Goal: Transaction & Acquisition: Download file/media

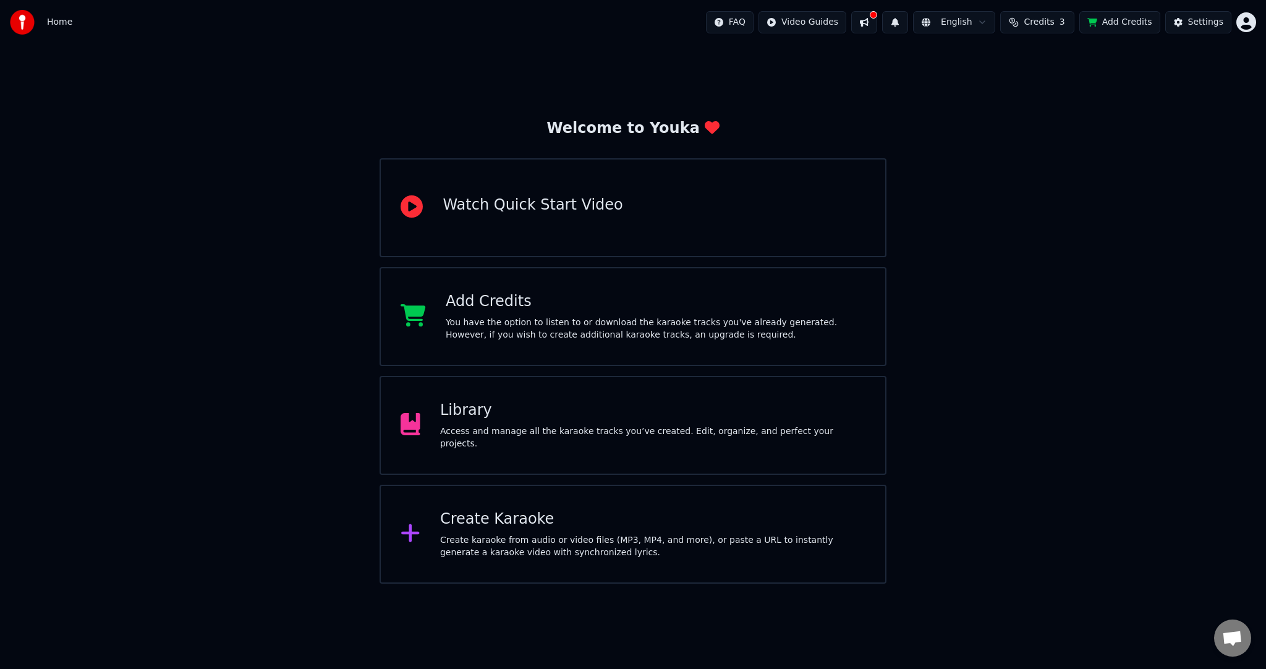
click at [1053, 16] on span "Credits" at bounding box center [1039, 22] width 30 height 12
click at [835, 21] on html "Home FAQ Video Guides English Credits 3 Add Credits Settings Welcome to Youka W…" at bounding box center [633, 292] width 1266 height 584
drag, startPoint x: 346, startPoint y: 134, endPoint x: 245, endPoint y: 118, distance: 101.9
click at [345, 134] on html "Home FAQ Video Guides English Credits 3 Add Credits Settings Welcome to Youka W…" at bounding box center [633, 292] width 1266 height 584
click at [875, 25] on button at bounding box center [864, 22] width 26 height 22
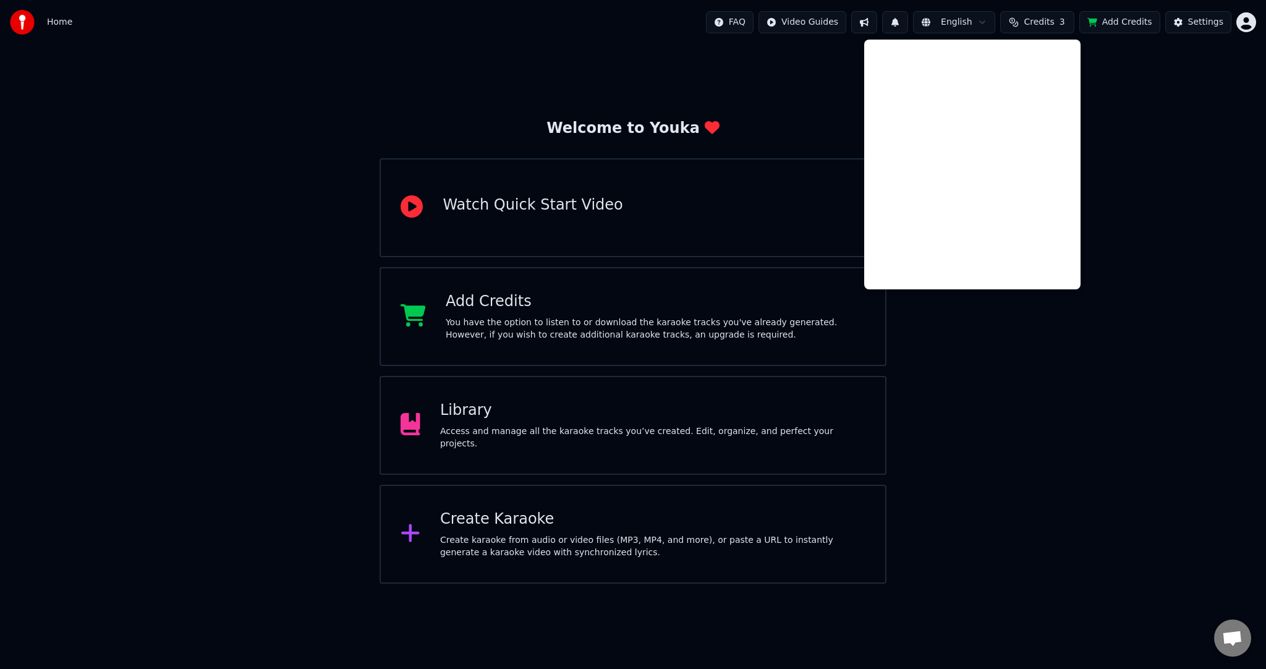
click at [875, 25] on button at bounding box center [864, 22] width 26 height 22
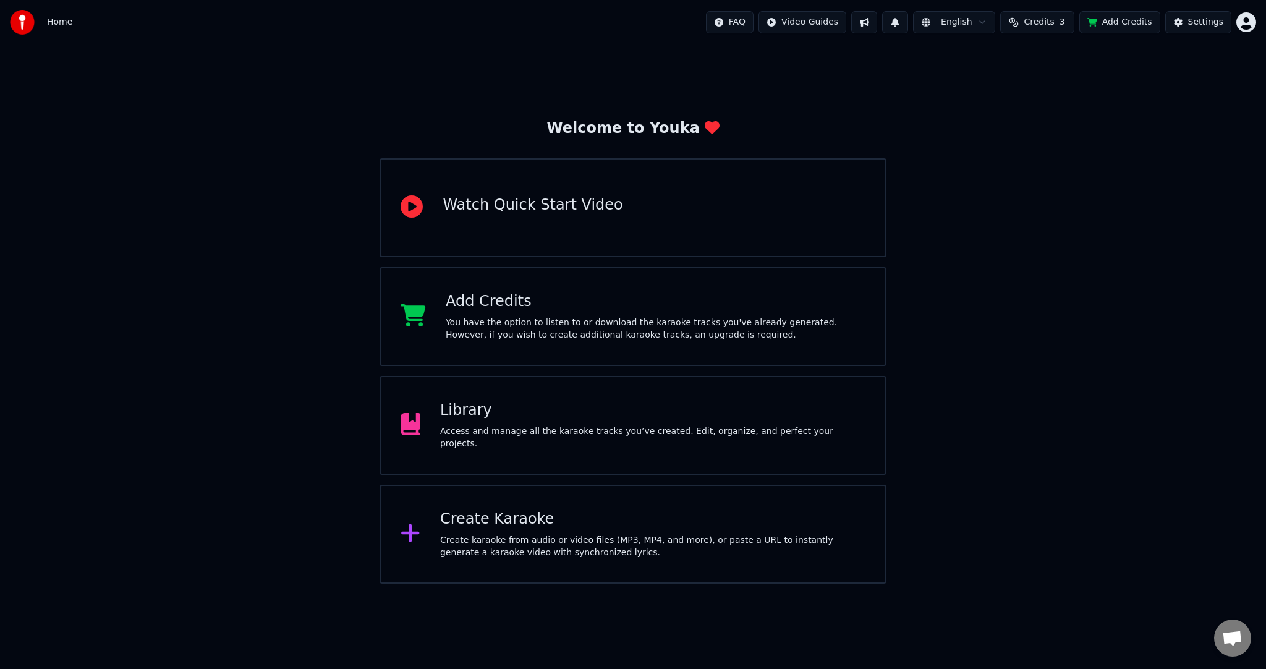
click at [1134, 101] on div "Welcome to Youka Watch Quick Start Video Add Credits You have the option to lis…" at bounding box center [633, 314] width 1266 height 539
click at [1189, 24] on button "Settings" at bounding box center [1198, 22] width 66 height 22
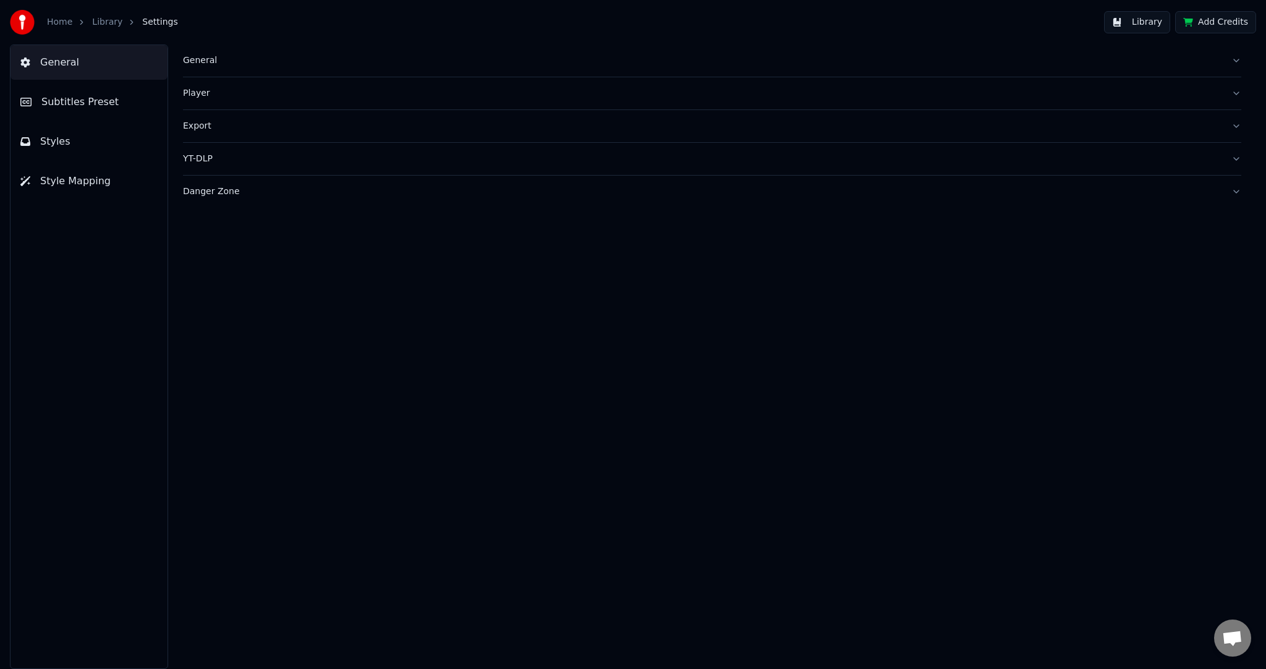
click at [119, 99] on button "Subtitles Preset" at bounding box center [89, 102] width 157 height 35
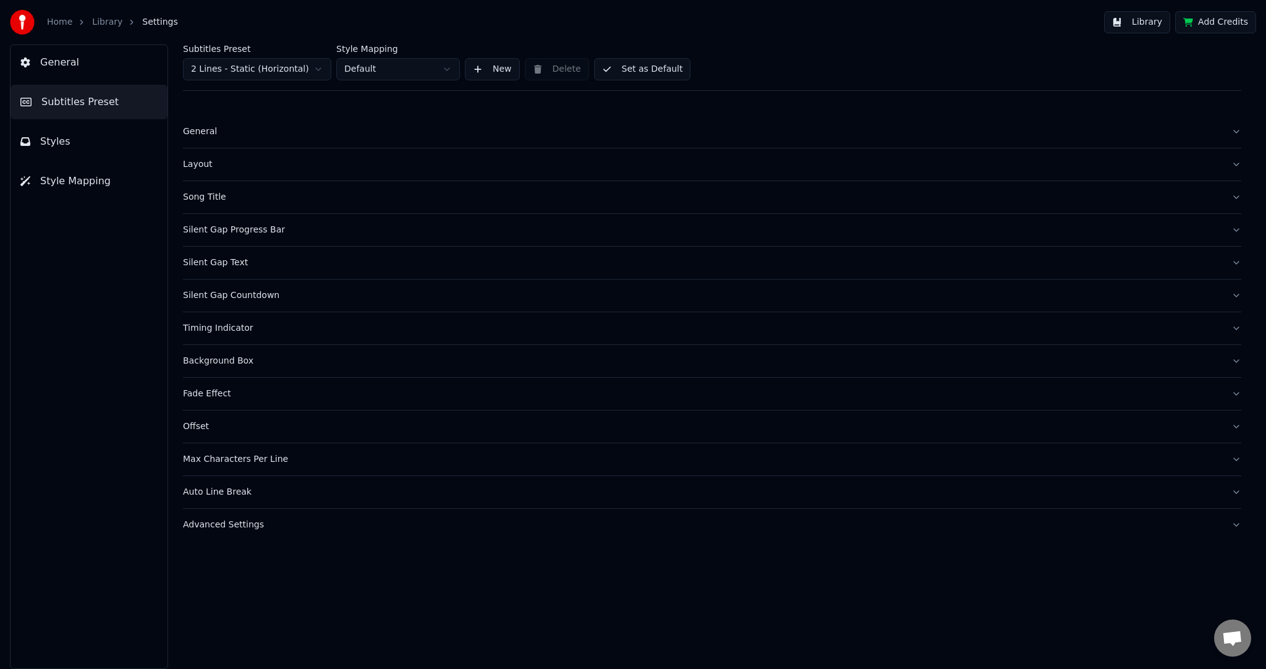
click at [61, 14] on div "Home Library Settings" at bounding box center [94, 22] width 168 height 25
click at [108, 22] on link "Library" at bounding box center [107, 22] width 30 height 12
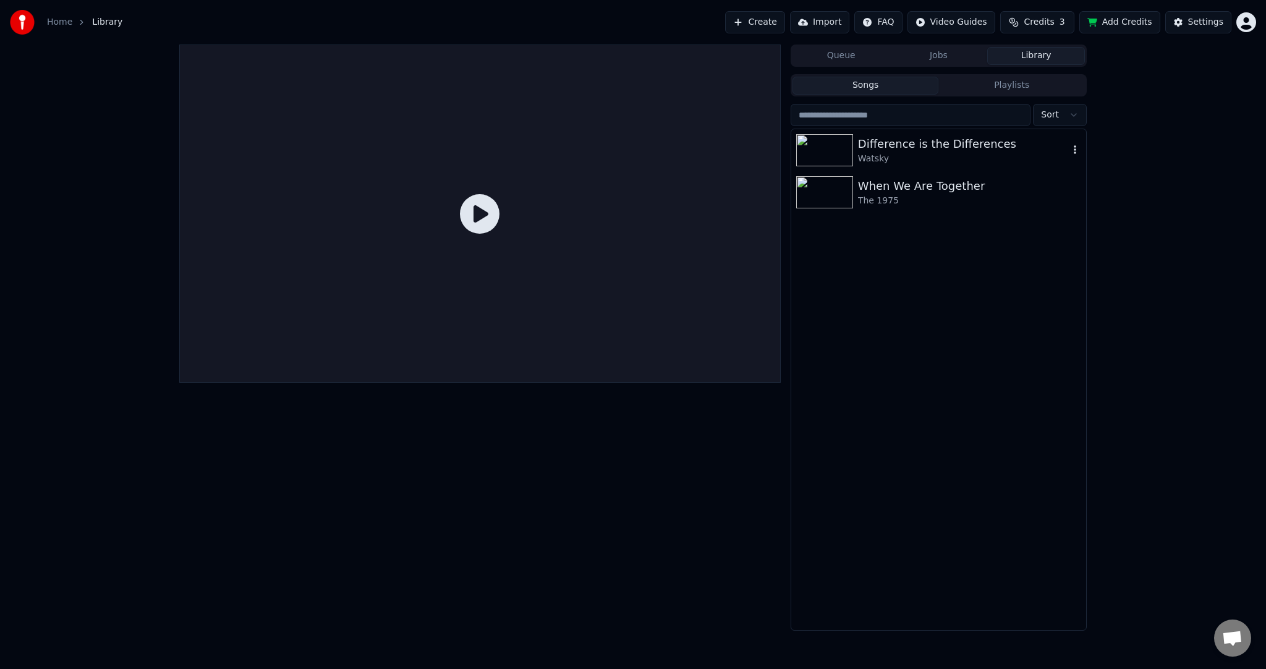
click at [911, 145] on div "Difference is the Differences" at bounding box center [963, 143] width 211 height 17
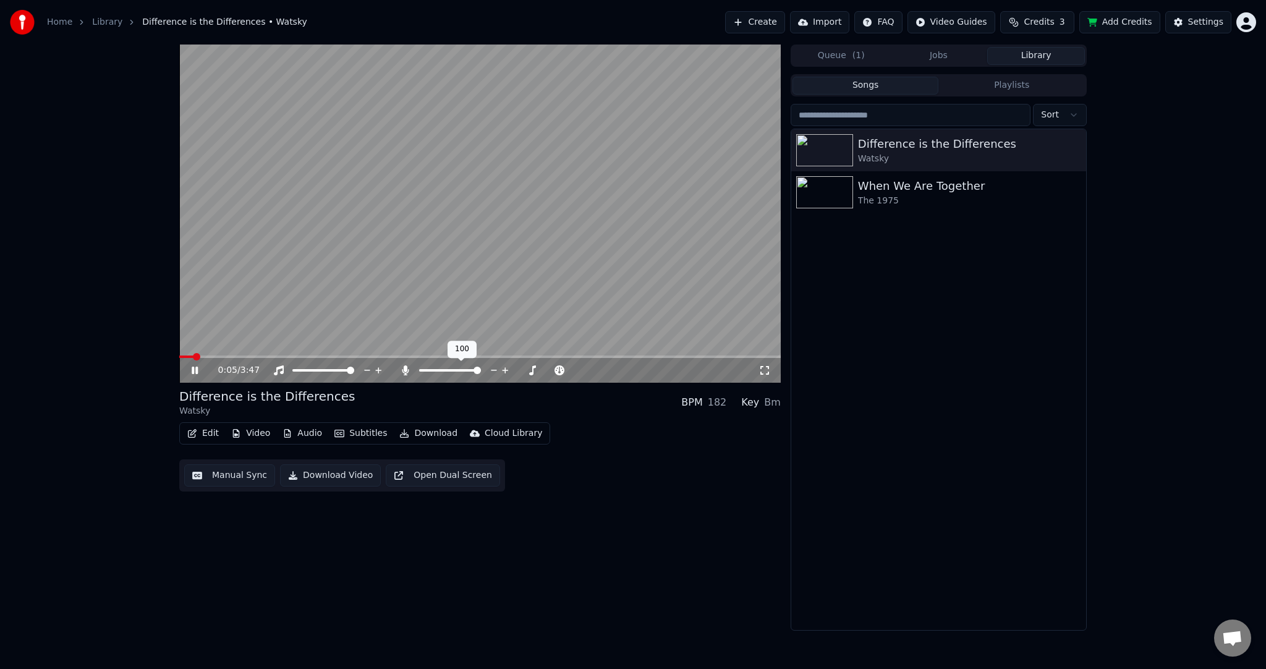
click at [481, 371] on span at bounding box center [477, 370] width 7 height 7
click at [408, 371] on icon at bounding box center [405, 370] width 7 height 10
click at [408, 375] on icon at bounding box center [405, 370] width 12 height 10
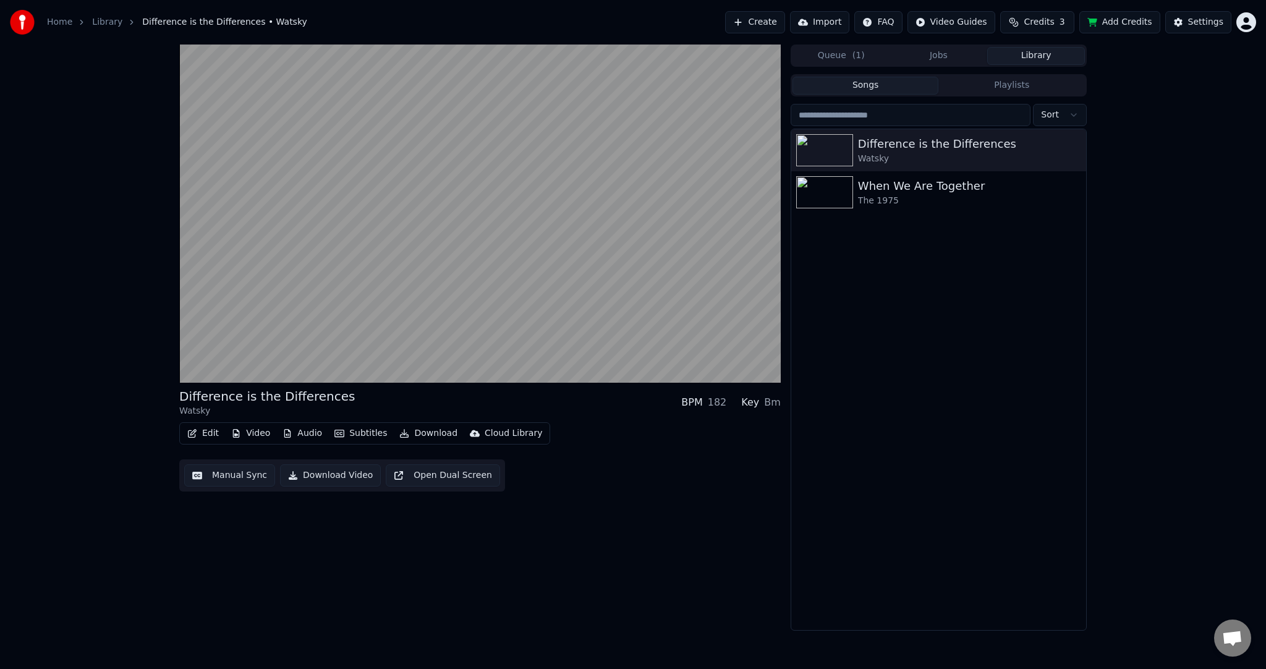
click at [195, 436] on icon "button" at bounding box center [192, 433] width 10 height 9
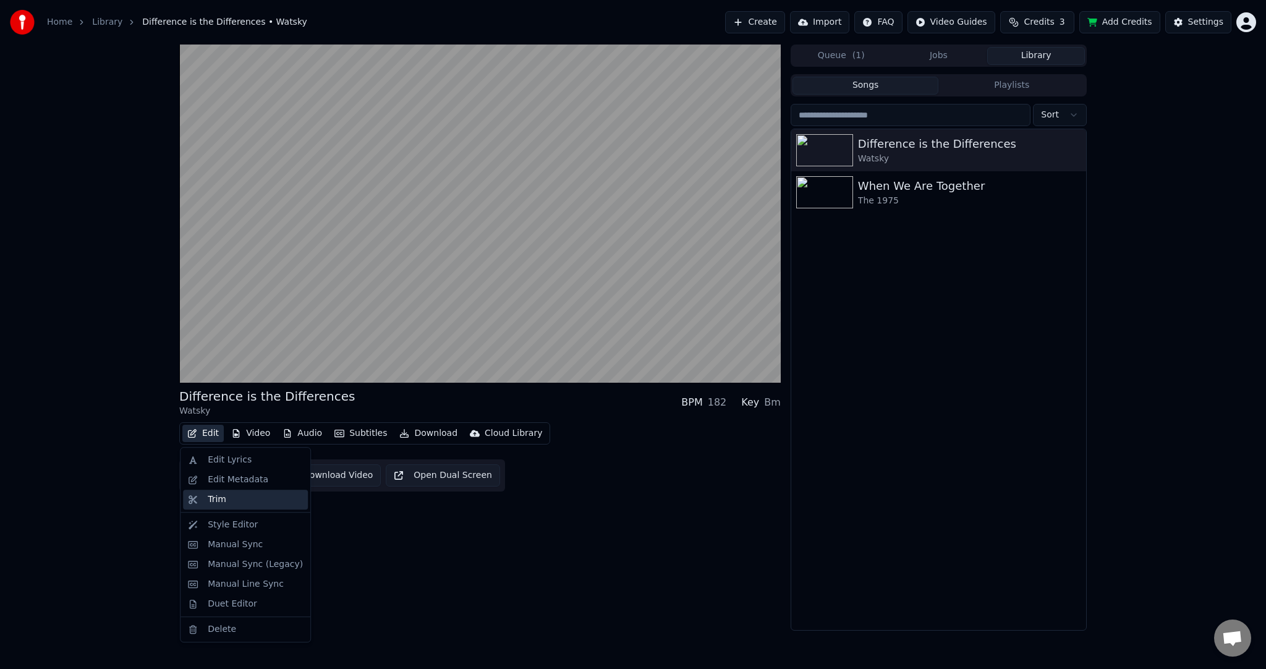
click at [232, 502] on div "Trim" at bounding box center [255, 499] width 95 height 12
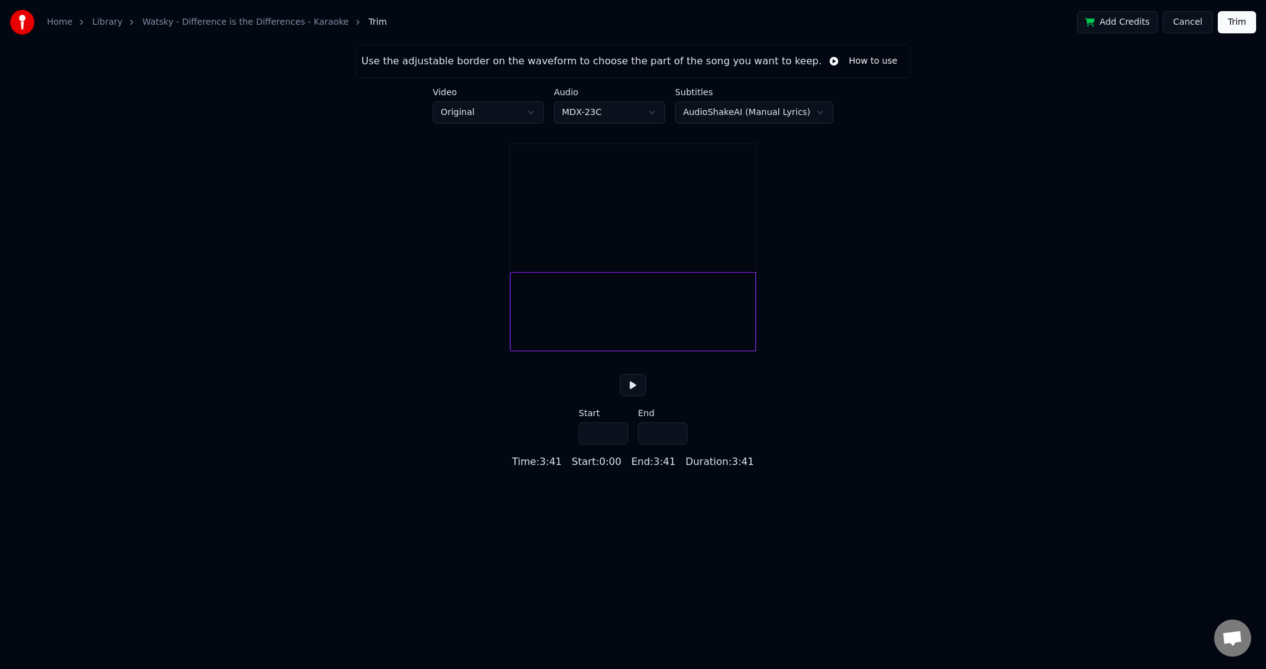
click at [636, 336] on div at bounding box center [633, 311] width 246 height 79
click at [232, 27] on link "Watsky - Difference is the Differences - Karaoke" at bounding box center [245, 22] width 206 height 12
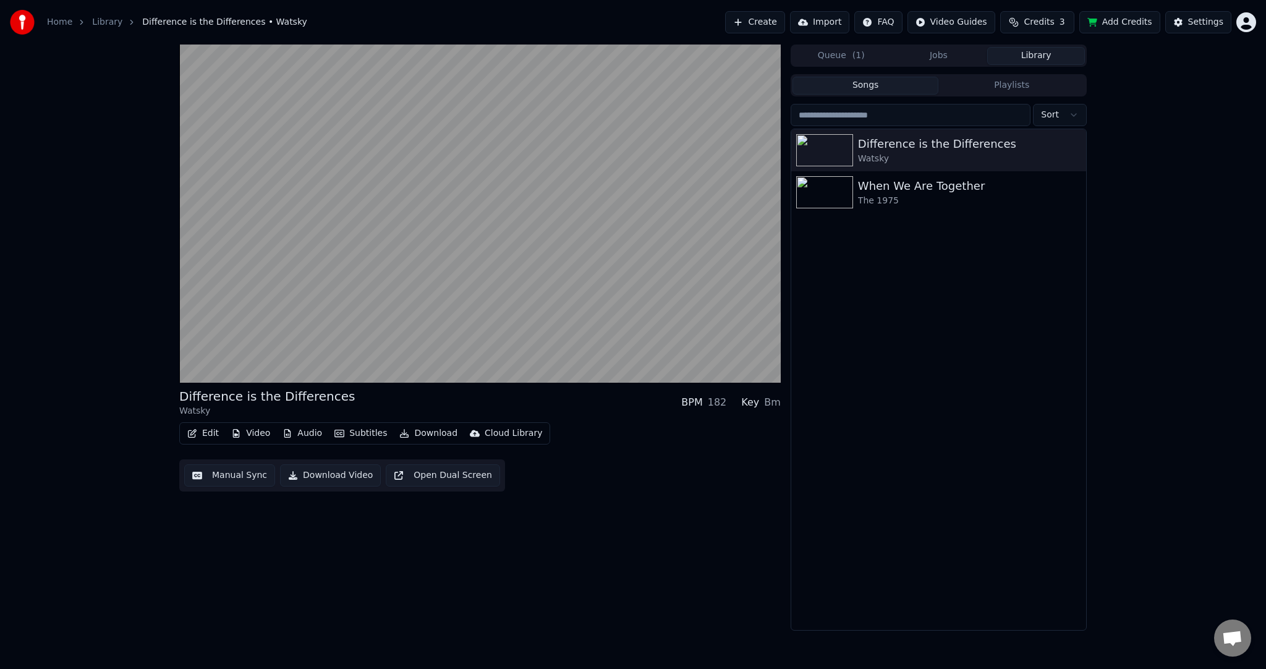
click at [240, 475] on button "Manual Sync" at bounding box center [229, 475] width 91 height 22
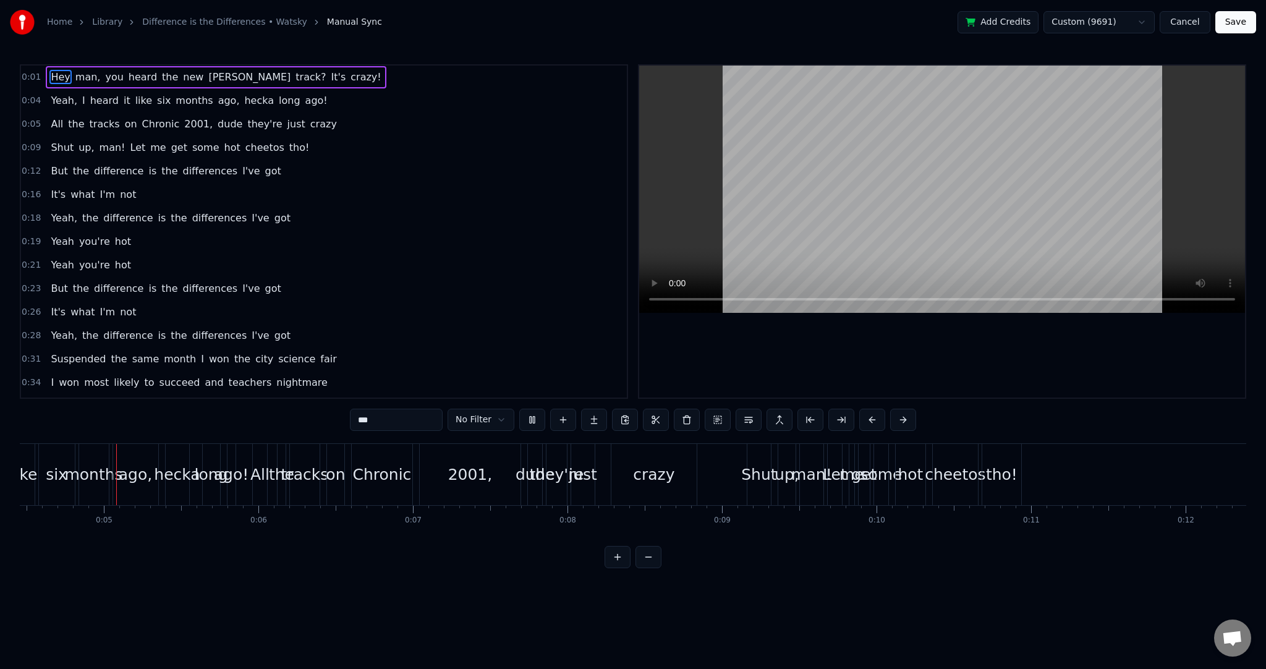
scroll to position [0, 687]
click at [236, 20] on link "Difference is the Differences • Watsky" at bounding box center [224, 22] width 165 height 12
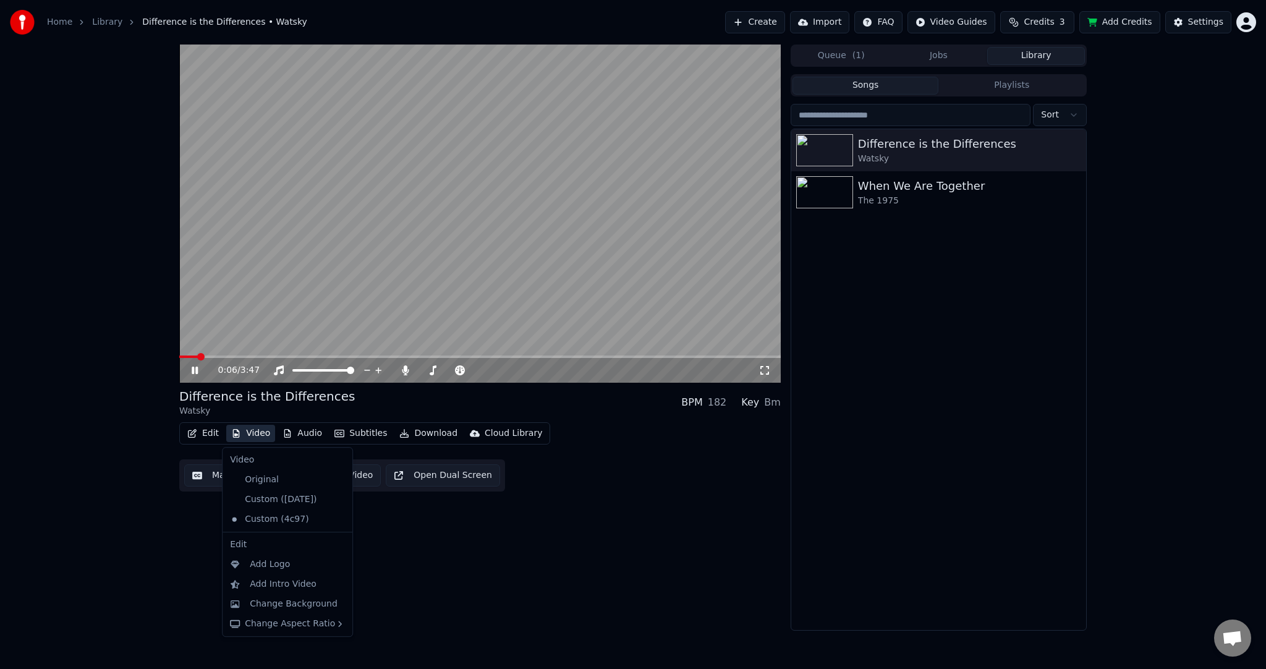
click at [258, 433] on button "Video" at bounding box center [250, 433] width 49 height 17
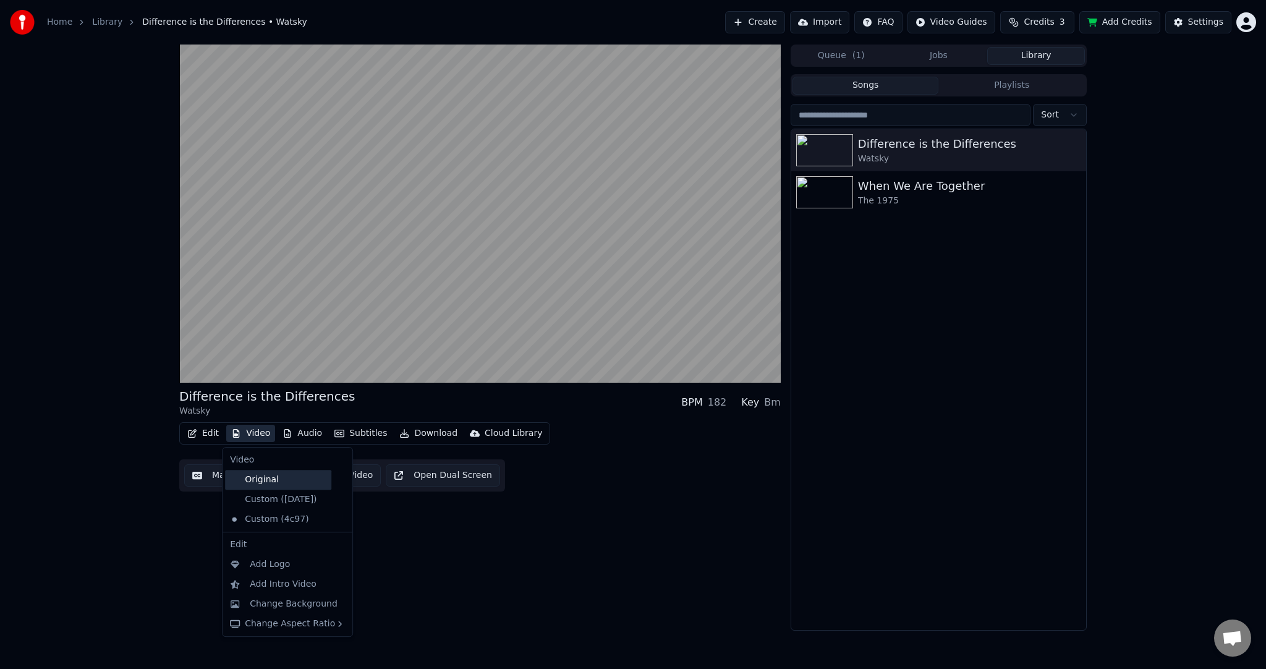
click at [271, 482] on div "Original" at bounding box center [278, 480] width 106 height 20
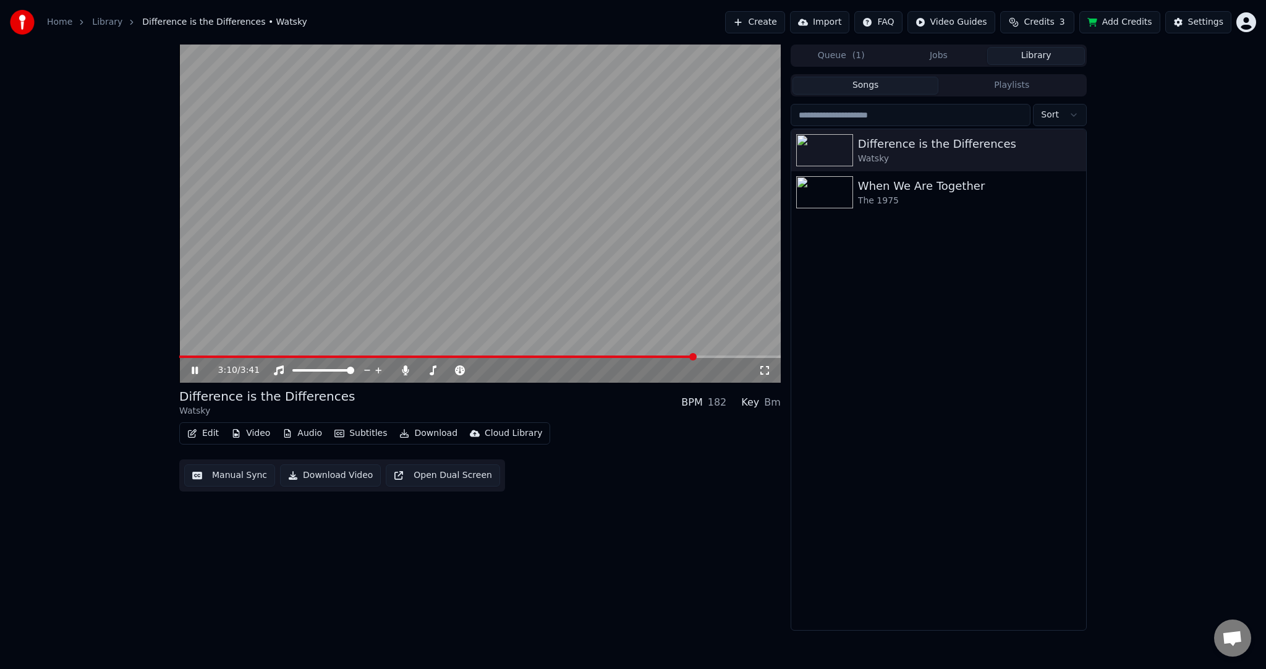
click at [721, 358] on span at bounding box center [480, 356] width 602 height 2
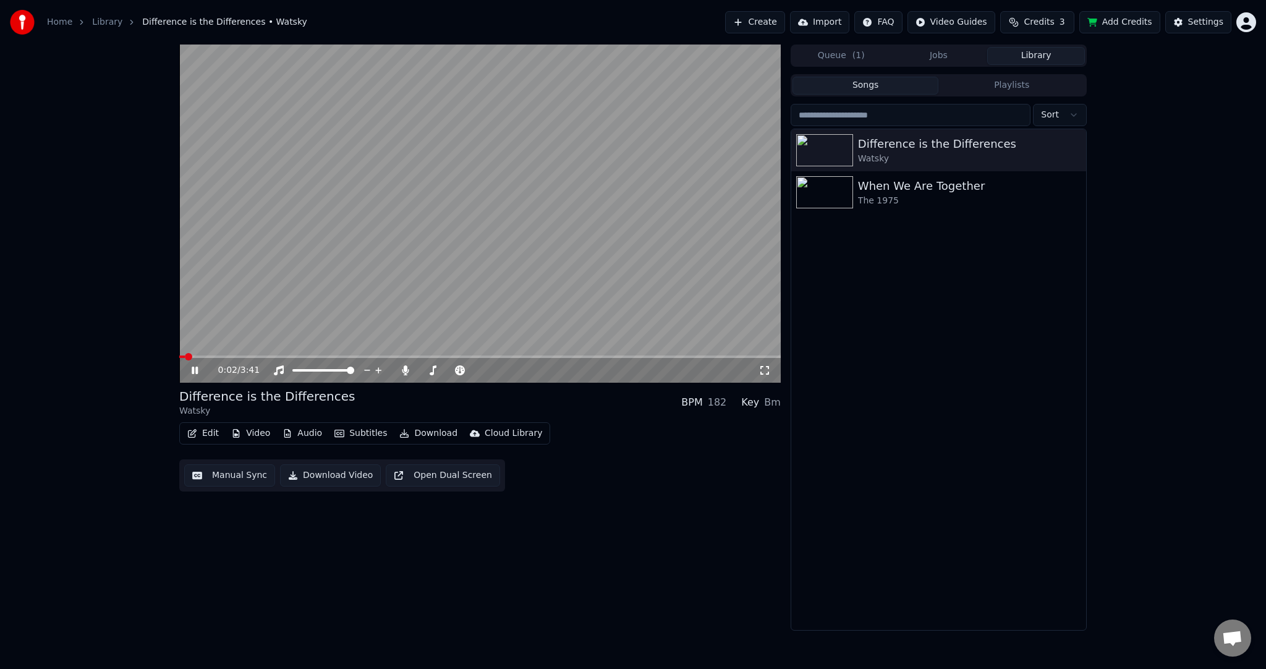
click at [183, 356] on span at bounding box center [182, 356] width 6 height 2
click at [179, 359] on span at bounding box center [182, 356] width 7 height 7
click at [521, 352] on video at bounding box center [480, 214] width 602 height 338
click at [525, 355] on span at bounding box center [480, 356] width 602 height 2
click at [449, 270] on video at bounding box center [480, 214] width 602 height 338
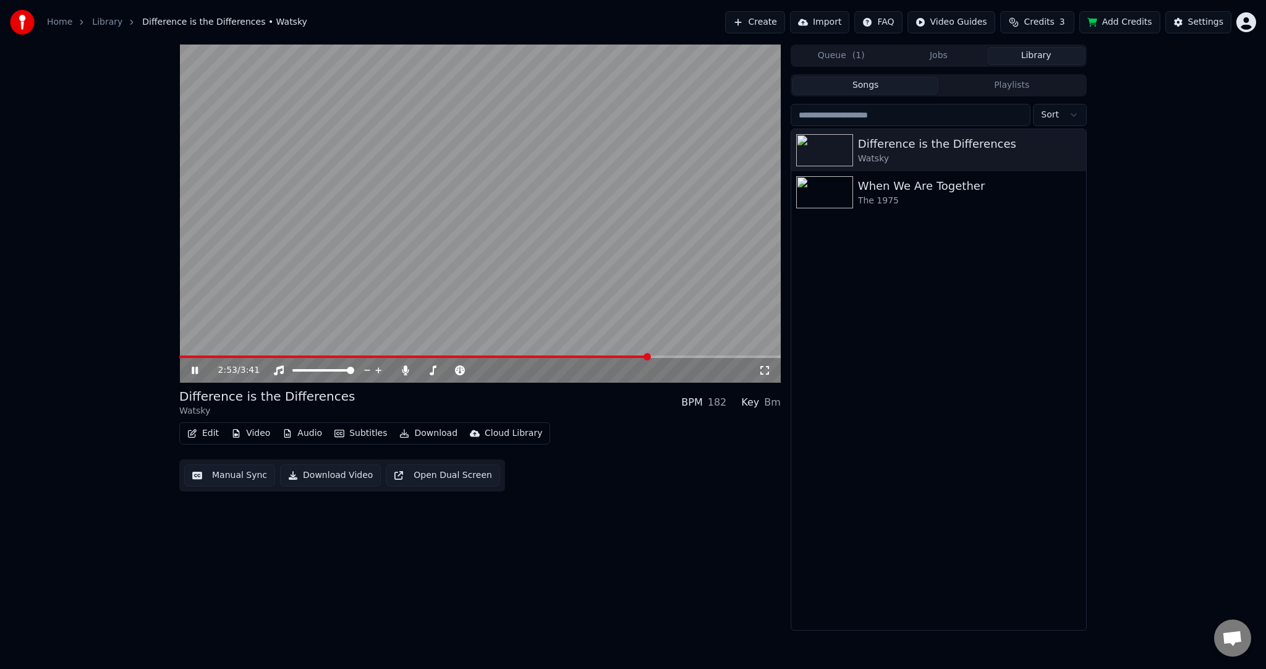
click at [650, 356] on span at bounding box center [480, 356] width 602 height 2
click at [633, 357] on span at bounding box center [406, 356] width 454 height 2
click at [313, 433] on button "Audio" at bounding box center [302, 433] width 49 height 17
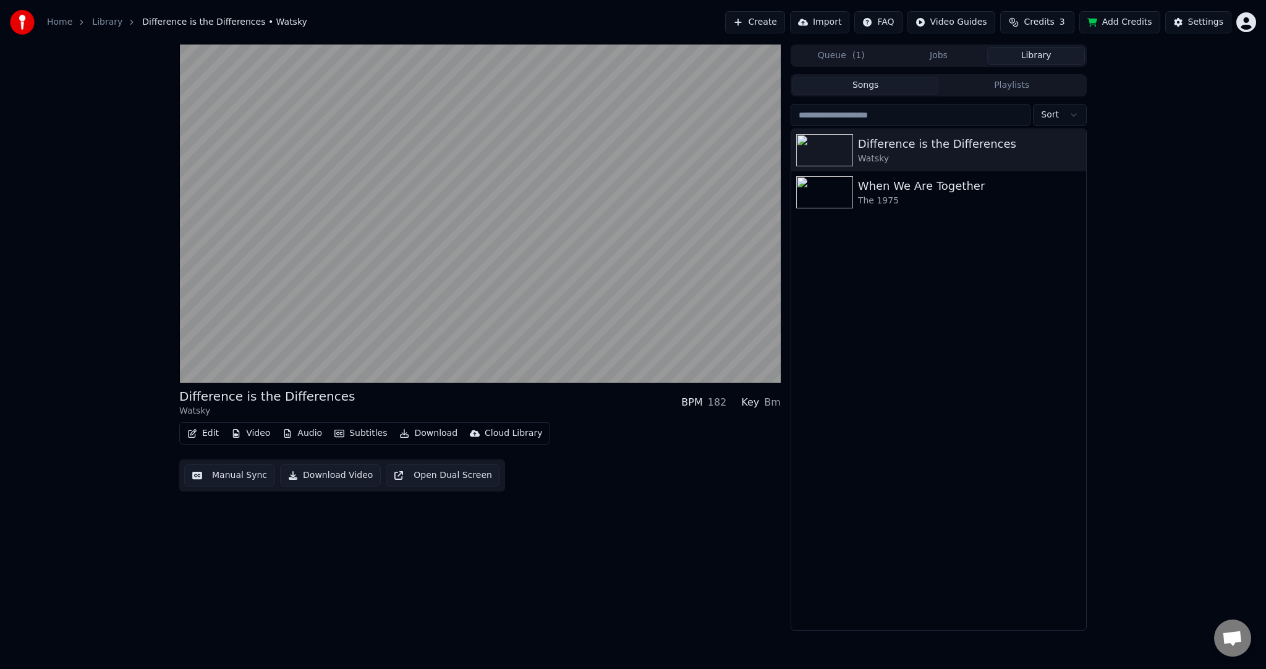
click at [640, 479] on div "Edit Video Audio Subtitles Download Cloud Library Manual Sync Download Video Op…" at bounding box center [480, 456] width 602 height 69
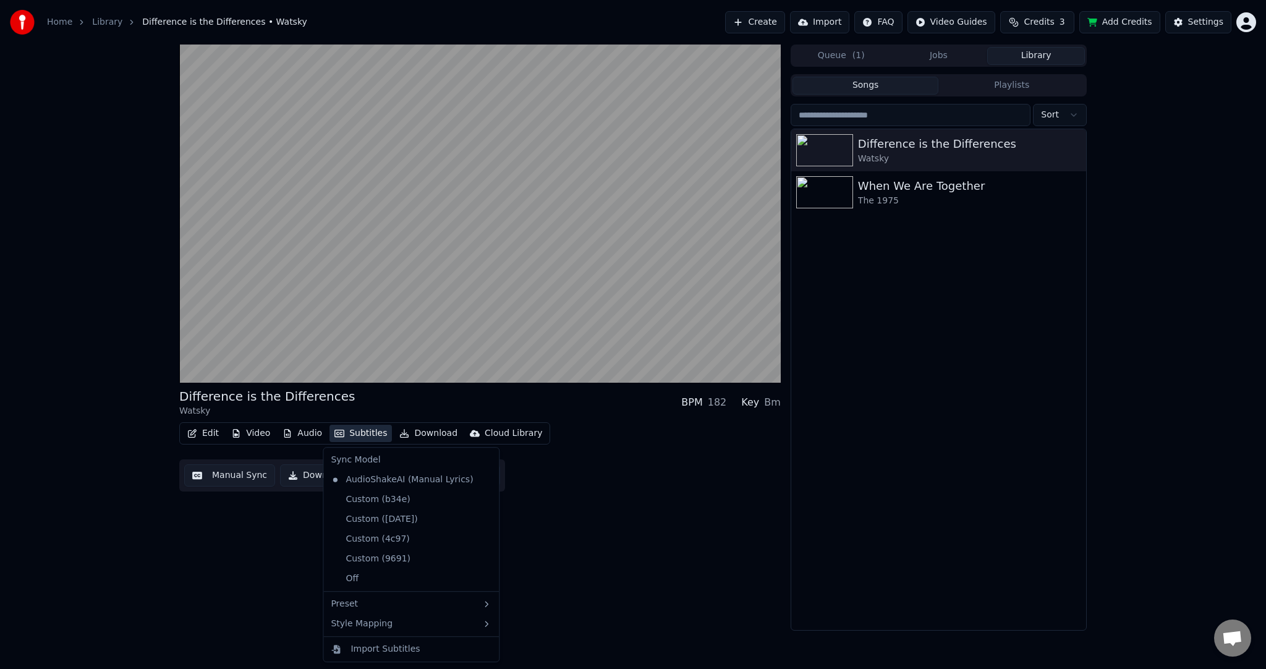
click at [359, 433] on button "Subtitles" at bounding box center [361, 433] width 62 height 17
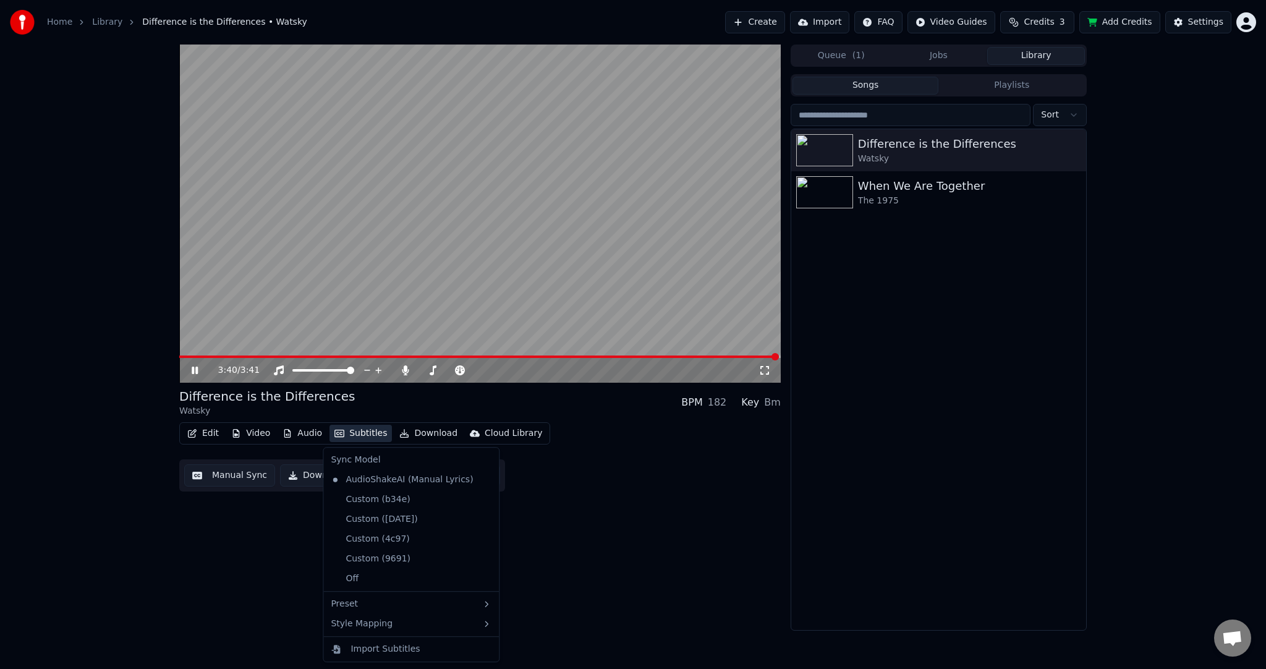
click at [720, 353] on video at bounding box center [480, 214] width 602 height 338
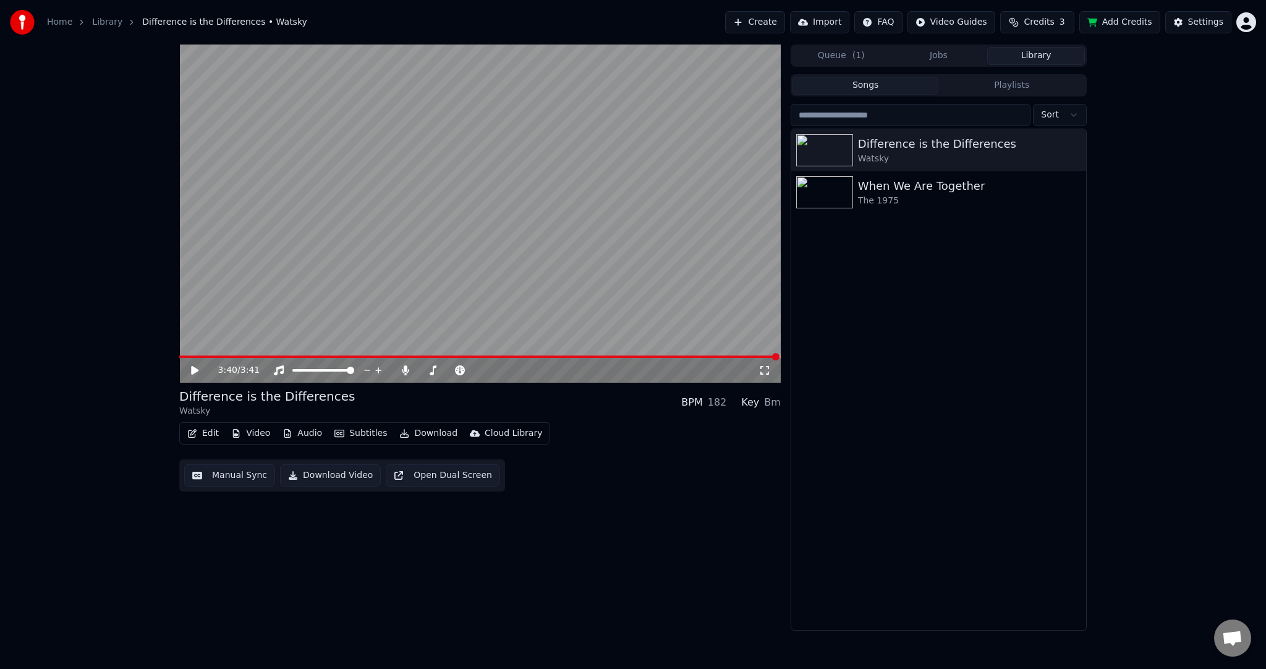
click at [702, 354] on video at bounding box center [480, 214] width 602 height 338
click at [694, 357] on span at bounding box center [480, 356] width 602 height 2
click at [522, 302] on video at bounding box center [480, 214] width 602 height 338
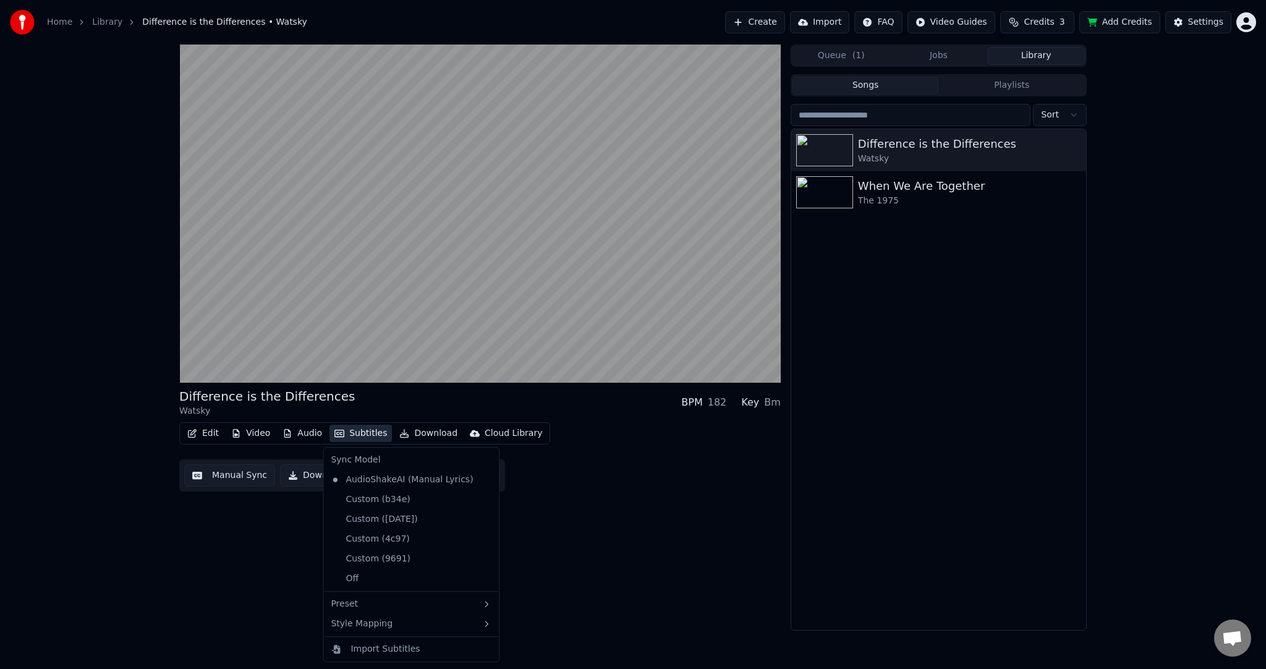
click at [334, 435] on icon "button" at bounding box center [339, 433] width 10 height 9
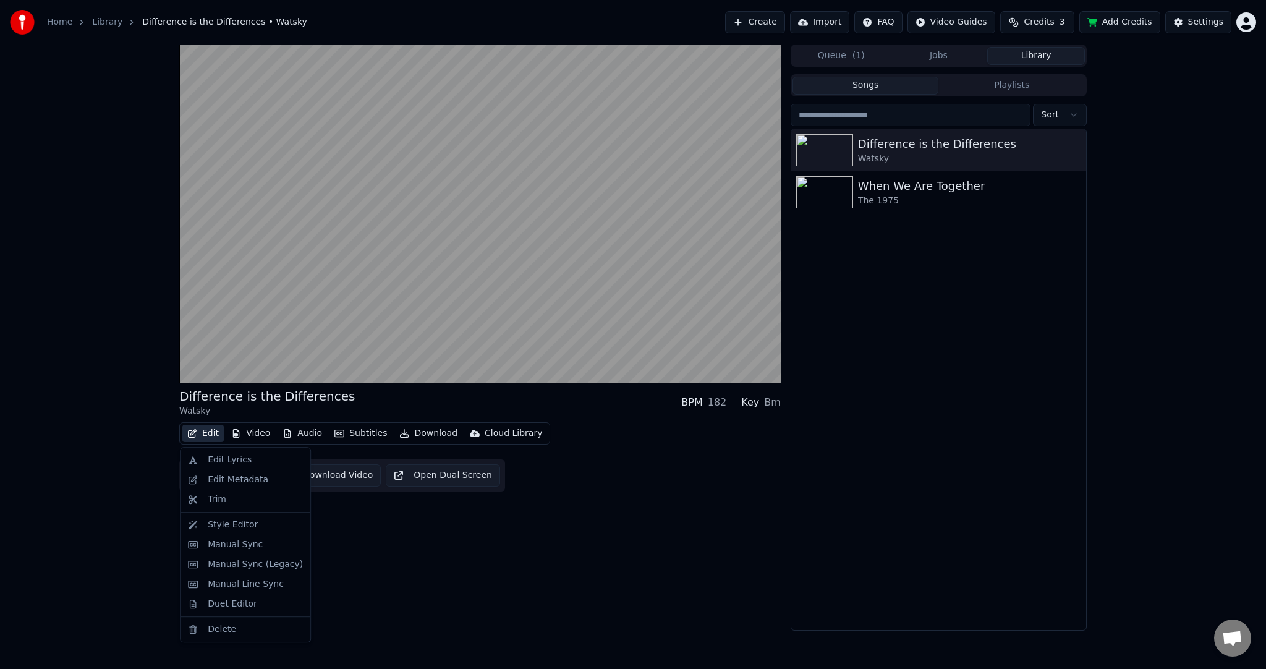
click at [197, 433] on button "Edit" at bounding box center [202, 433] width 41 height 17
click at [194, 430] on icon "button" at bounding box center [192, 433] width 10 height 9
click at [213, 457] on div "Edit Lyrics" at bounding box center [230, 460] width 44 height 12
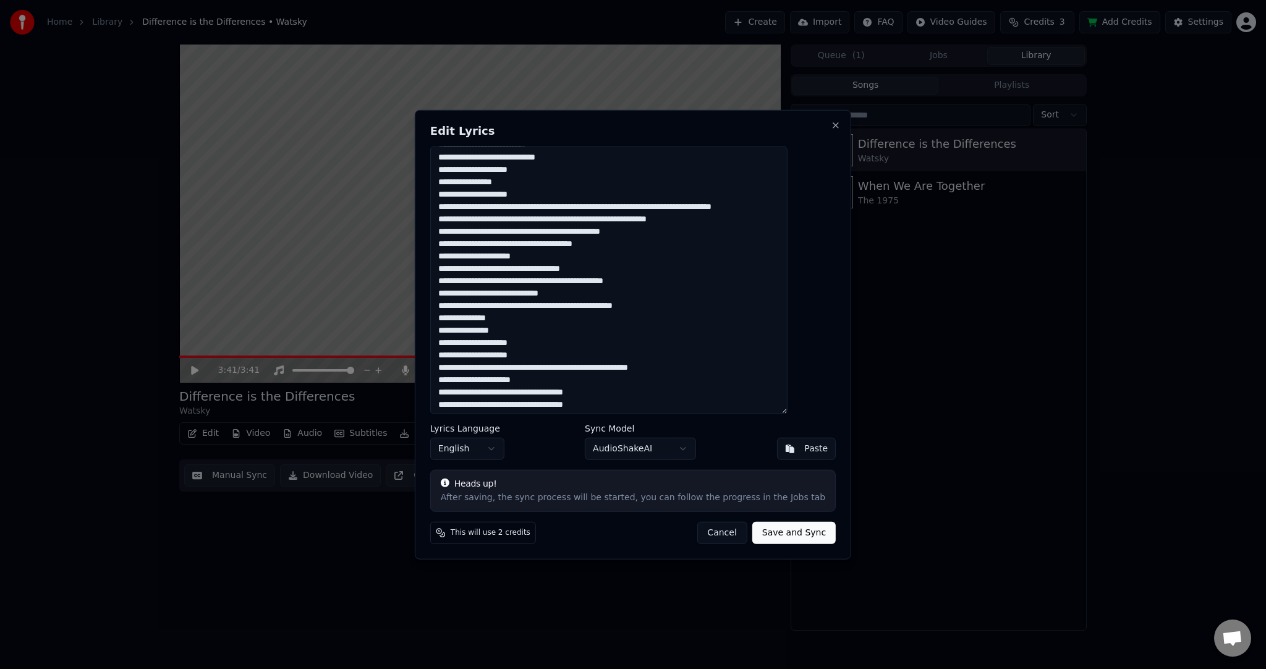
scroll to position [843, 0]
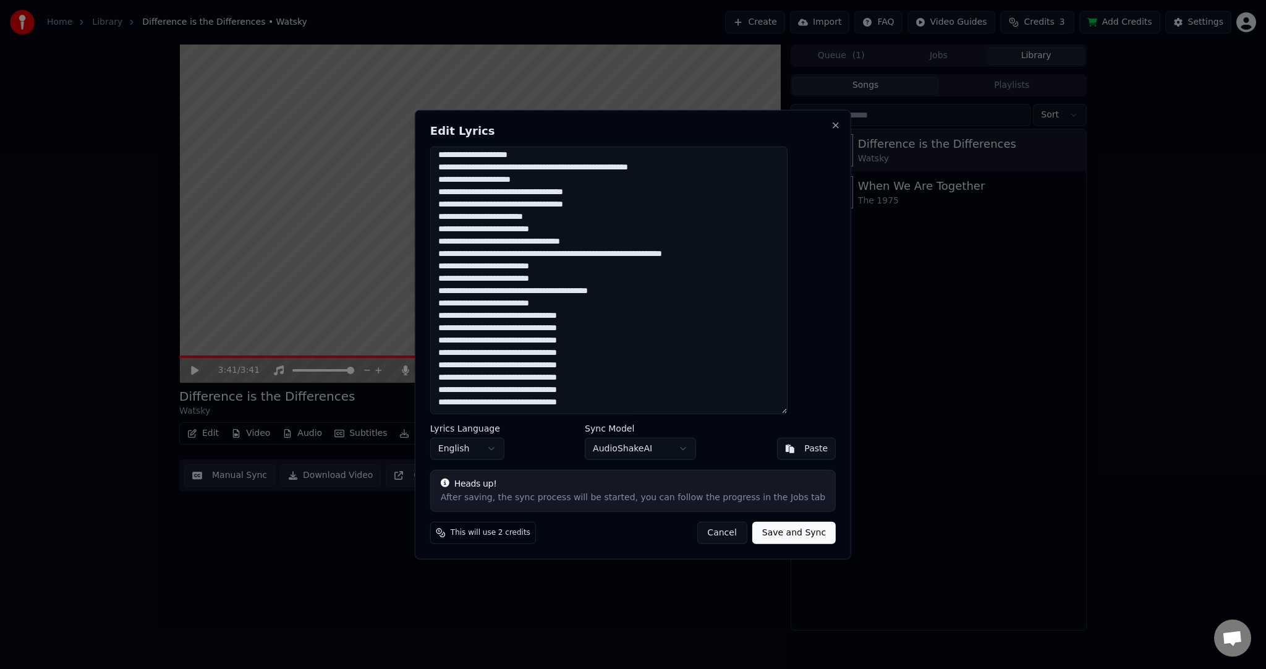
click at [705, 539] on button "Cancel" at bounding box center [722, 532] width 50 height 22
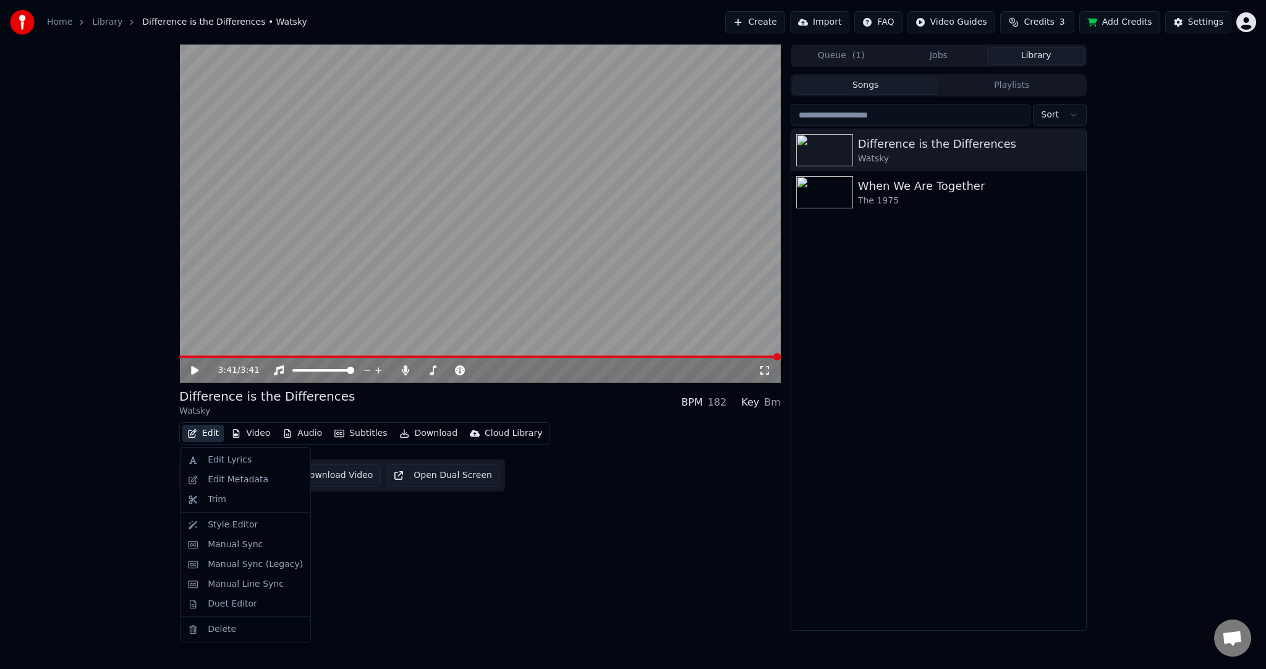
click at [199, 435] on button "Edit" at bounding box center [202, 433] width 41 height 17
click at [693, 492] on div "3:41 / 3:41 Difference is the Differences Watsky BPM 182 Key Bm Edit Video Audi…" at bounding box center [480, 338] width 602 height 586
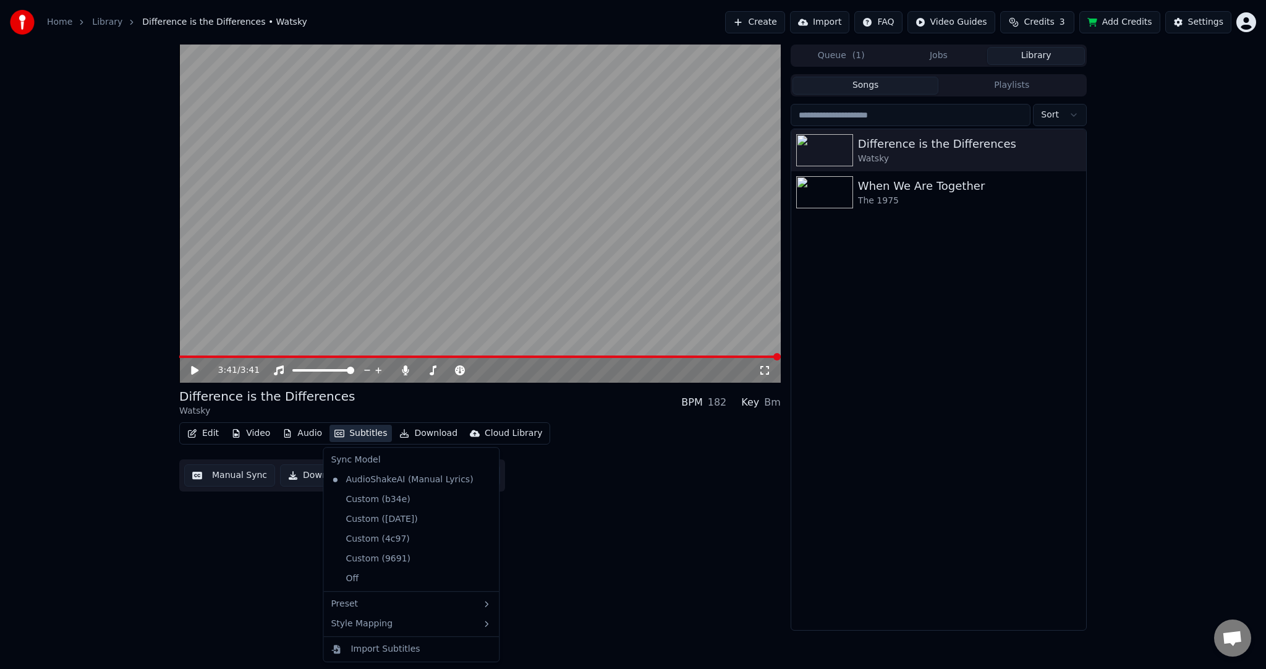
click at [356, 432] on button "Subtitles" at bounding box center [361, 433] width 62 height 17
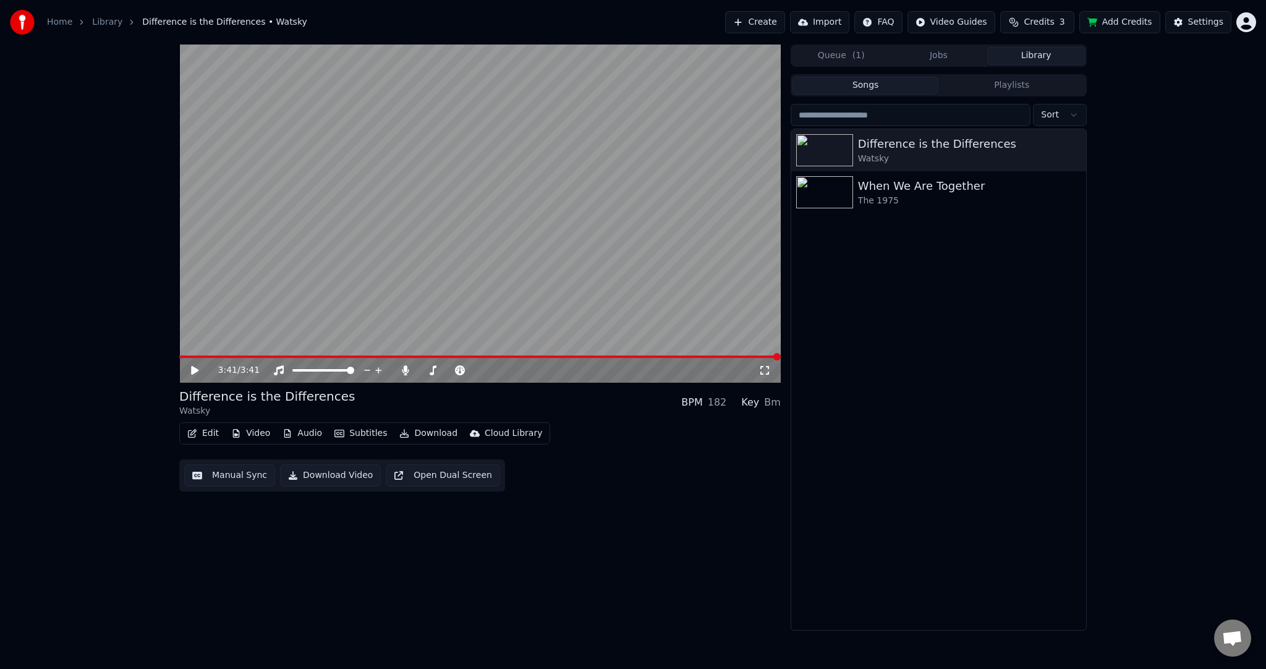
click at [692, 485] on div "Edit Video Audio Subtitles Download Cloud Library Manual Sync Download Video Op…" at bounding box center [480, 456] width 602 height 69
click at [288, 432] on icon "button" at bounding box center [288, 433] width 10 height 9
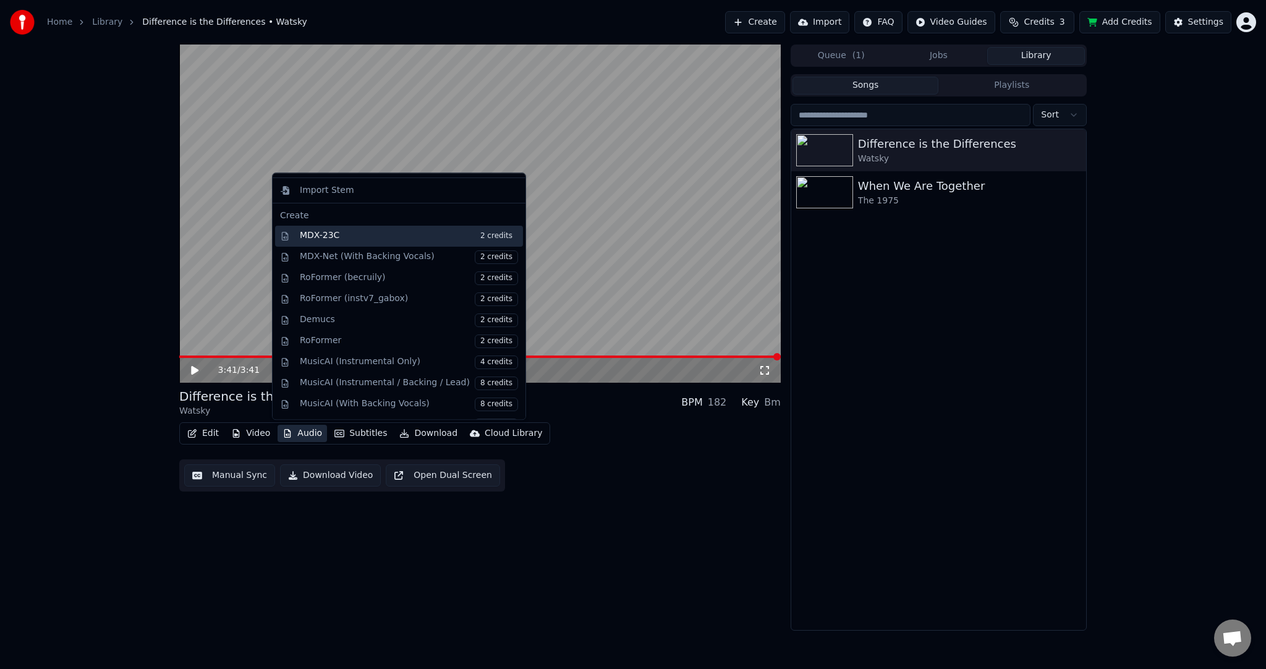
scroll to position [201, 0]
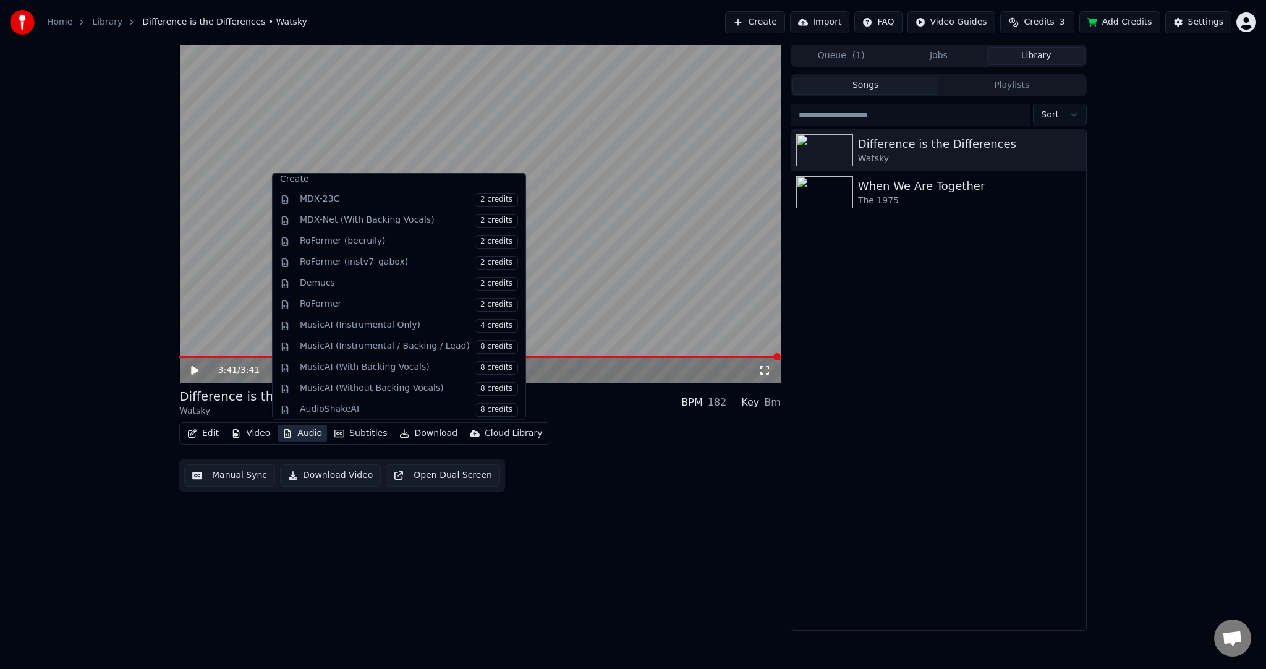
click at [643, 454] on div "Edit Video Audio Subtitles Download Cloud Library Manual Sync Download Video Op…" at bounding box center [480, 456] width 602 height 69
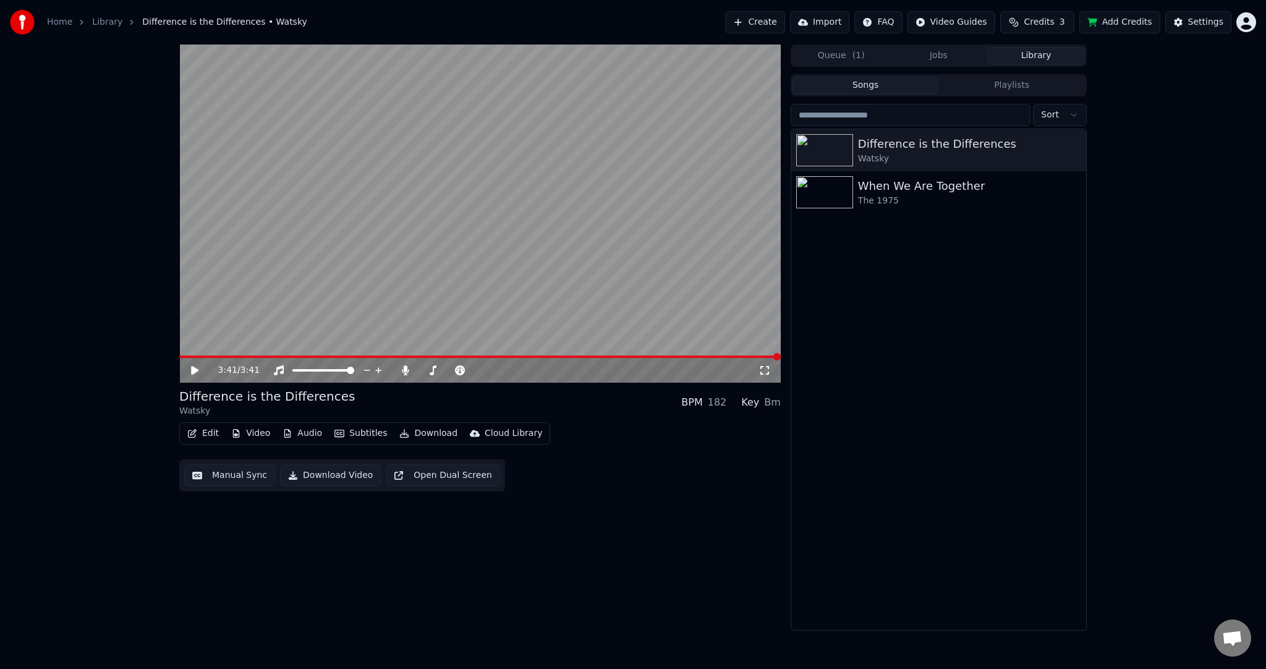
click at [195, 436] on icon "button" at bounding box center [192, 433] width 10 height 9
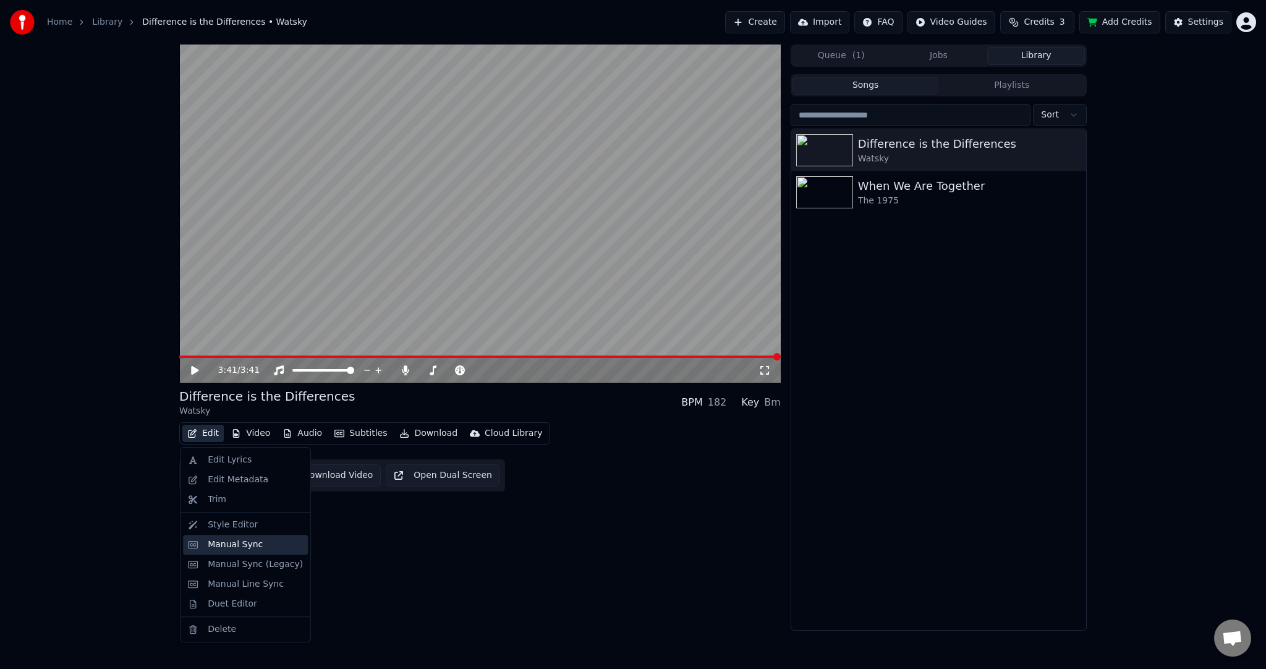
click at [249, 547] on div "Manual Sync" at bounding box center [235, 544] width 55 height 12
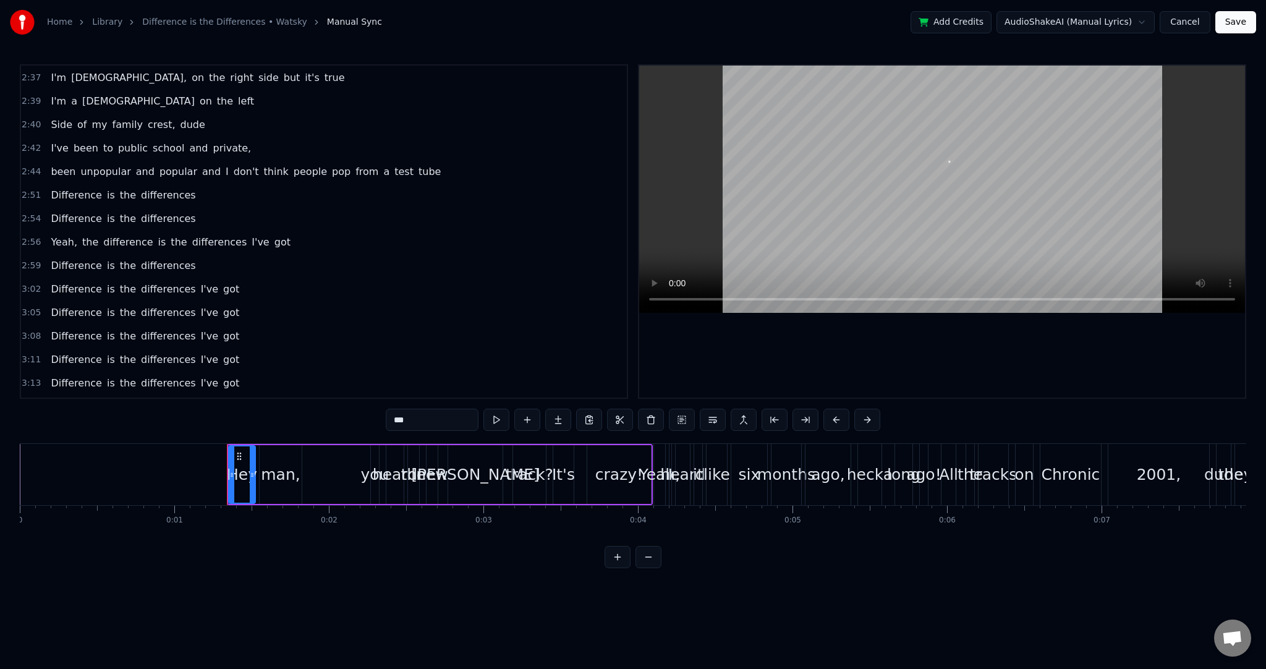
scroll to position [1692, 0]
click at [215, 441] on div "Difference is the differences I've got" at bounding box center [145, 452] width 198 height 22
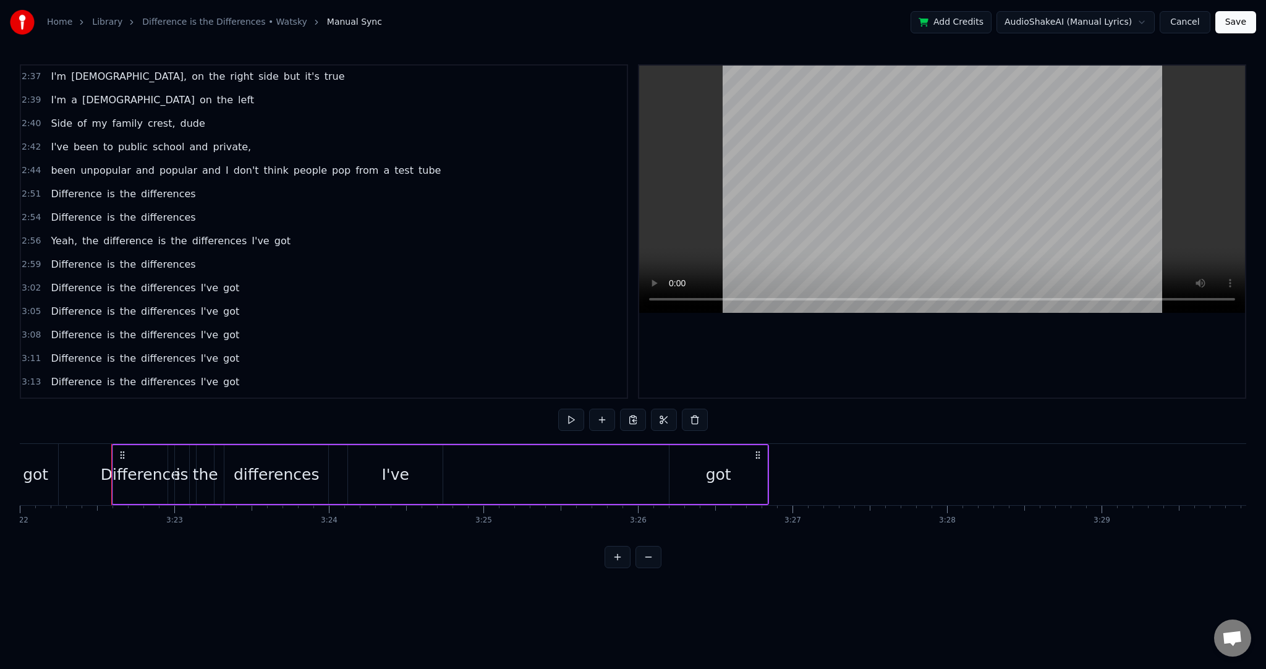
scroll to position [0, 31249]
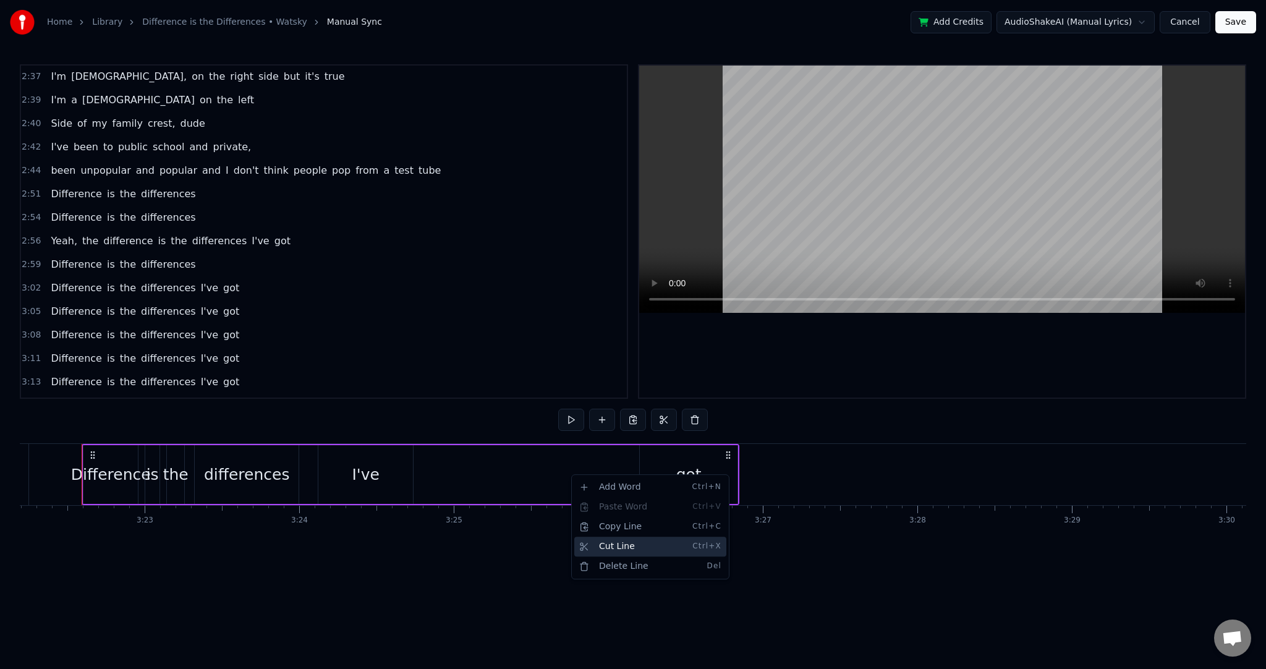
click at [602, 547] on div "Cut Line Ctrl+X" at bounding box center [650, 547] width 152 height 20
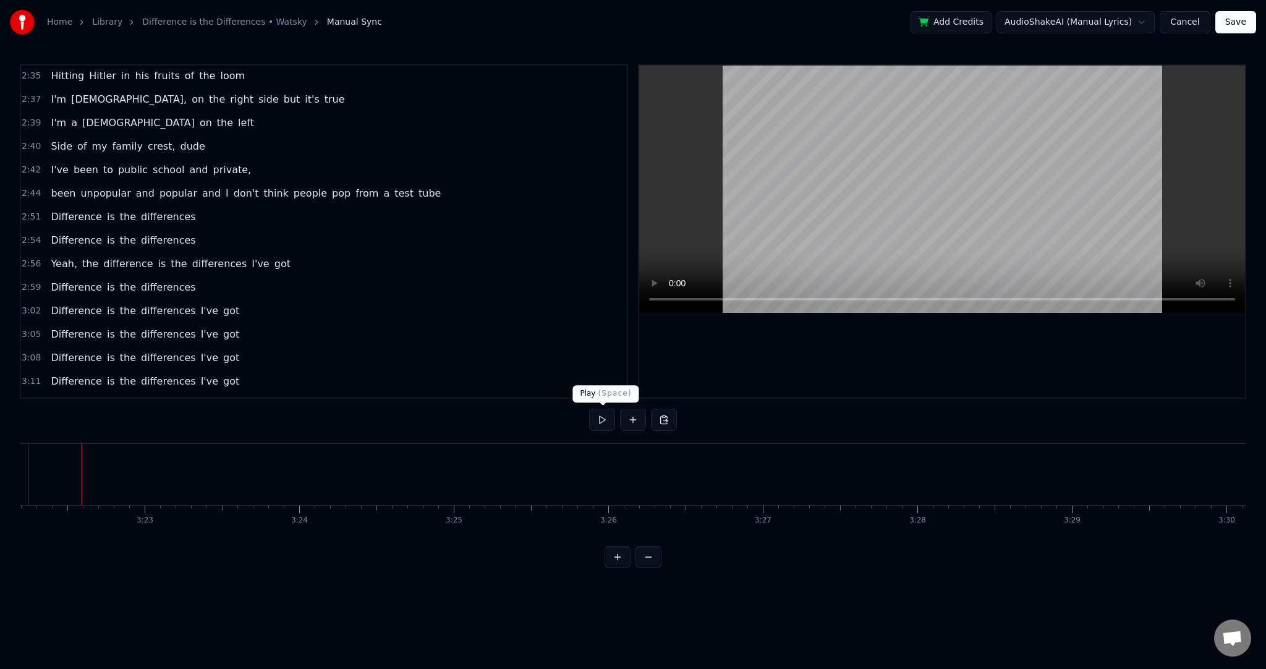
click at [597, 420] on button at bounding box center [602, 420] width 26 height 22
click at [159, 417] on div "Difference is the differences I've got" at bounding box center [145, 428] width 198 height 22
click at [82, 370] on div "3:11 Difference is the differences I've got" at bounding box center [324, 381] width 606 height 23
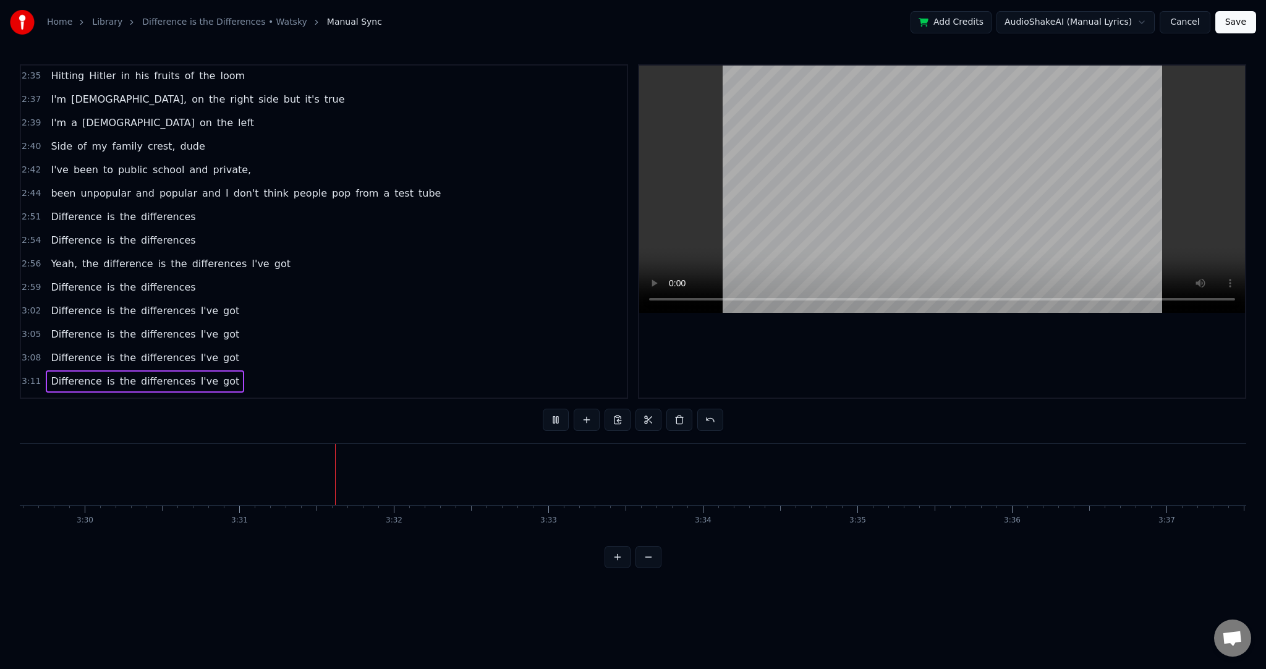
click at [79, 394] on div "Difference is the differences I've got" at bounding box center [145, 405] width 198 height 22
click at [549, 422] on button at bounding box center [556, 420] width 26 height 22
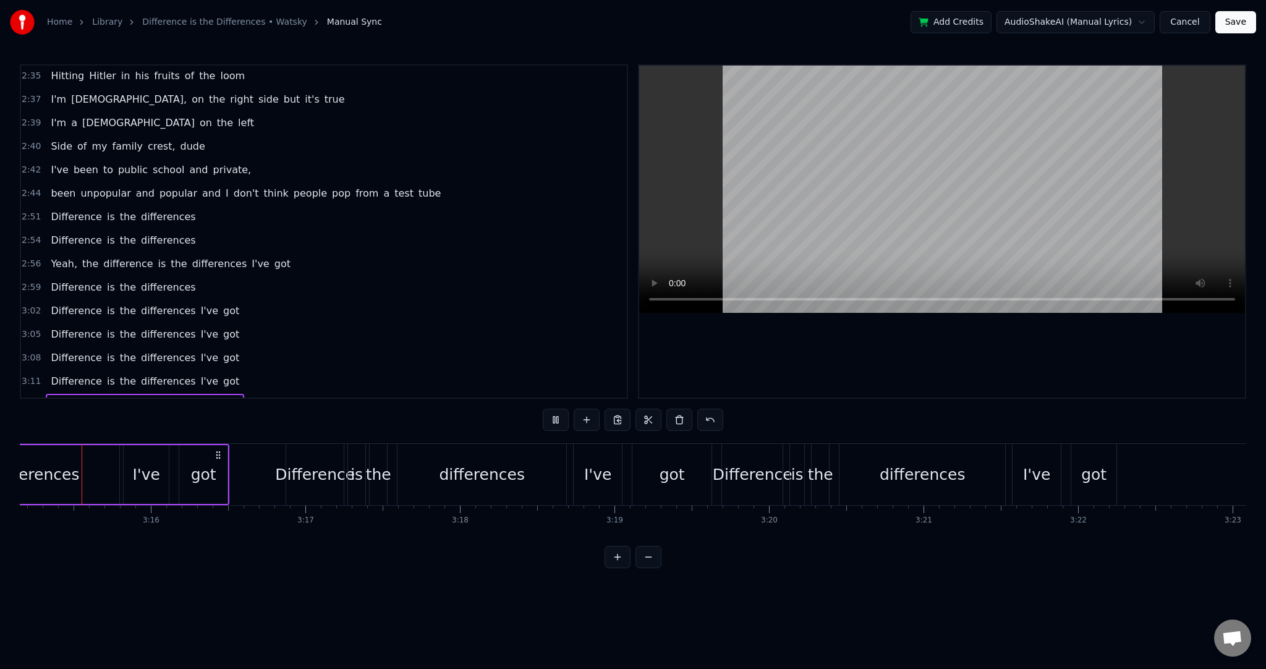
scroll to position [0, 30154]
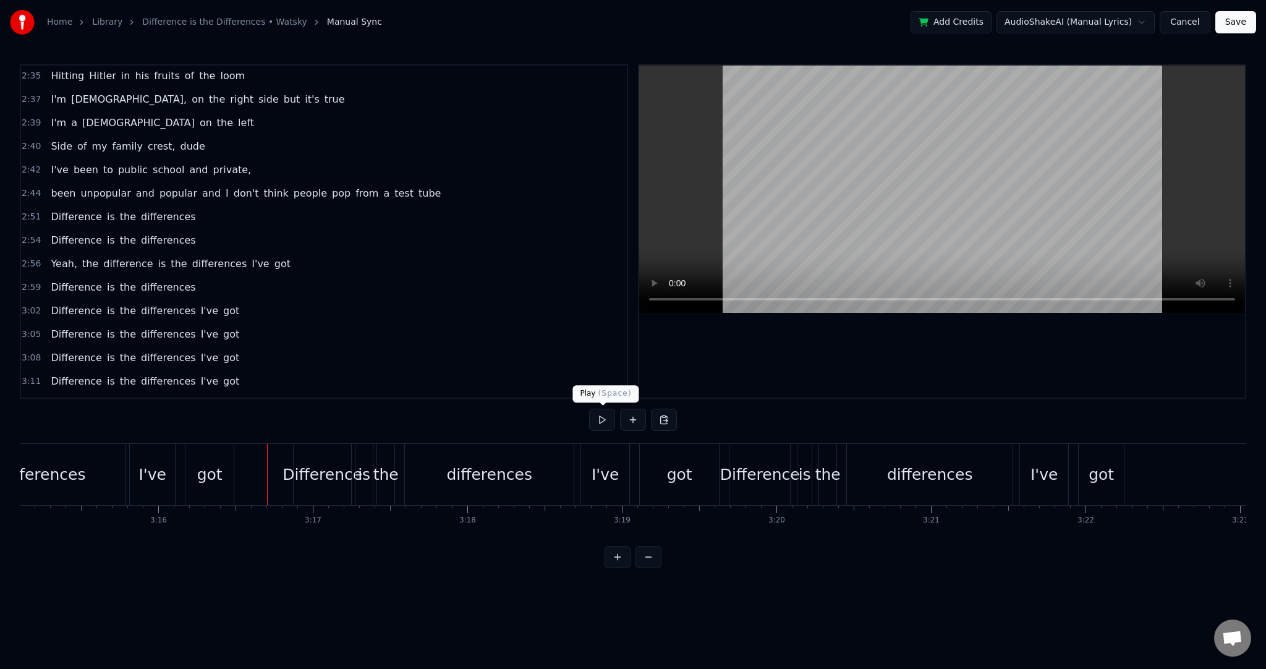
click at [593, 425] on button at bounding box center [602, 420] width 26 height 22
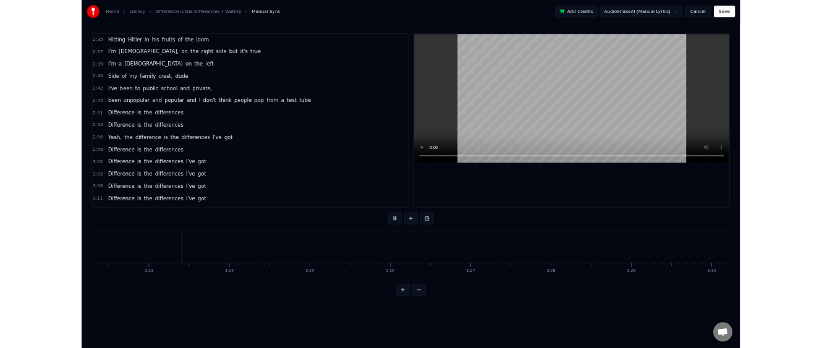
scroll to position [0, 31271]
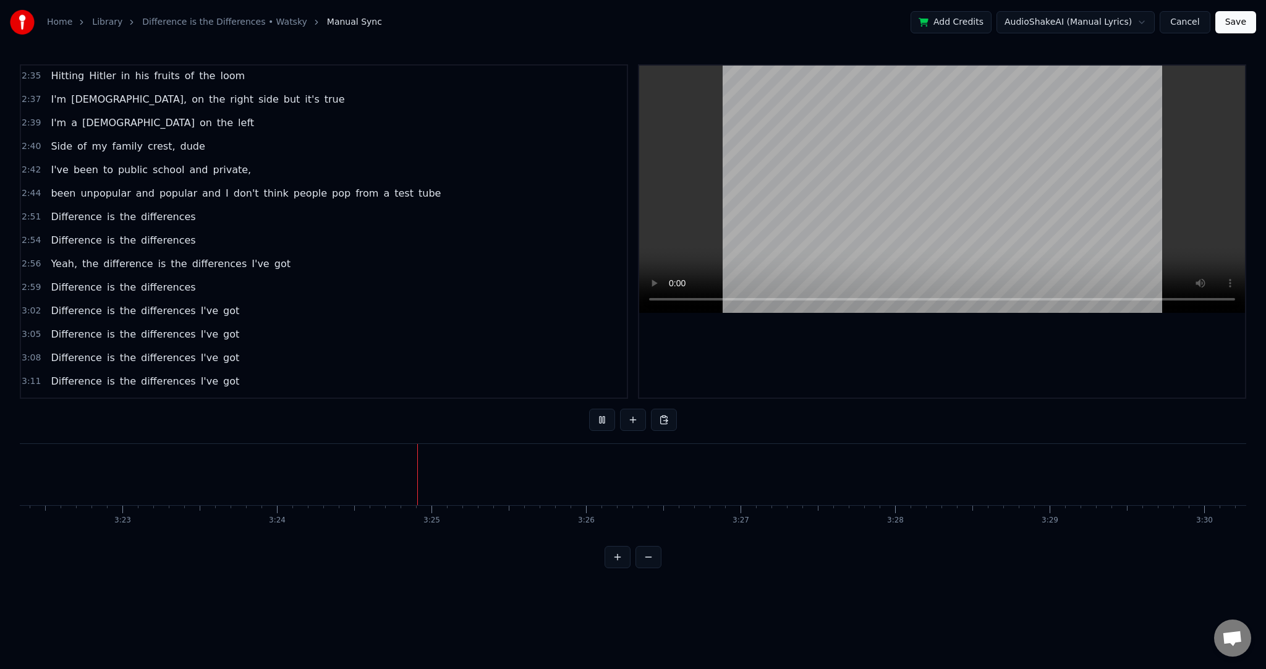
click at [1235, 20] on button "Save" at bounding box center [1235, 22] width 41 height 22
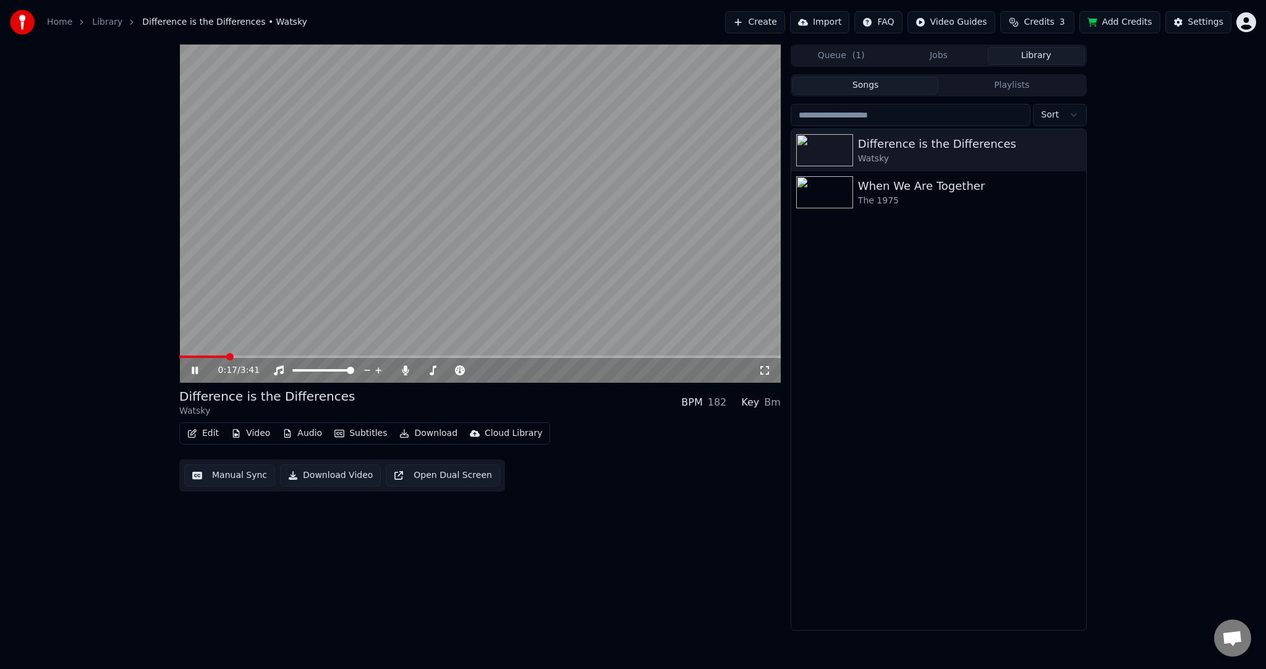
click at [198, 432] on button "Edit" at bounding box center [202, 433] width 41 height 17
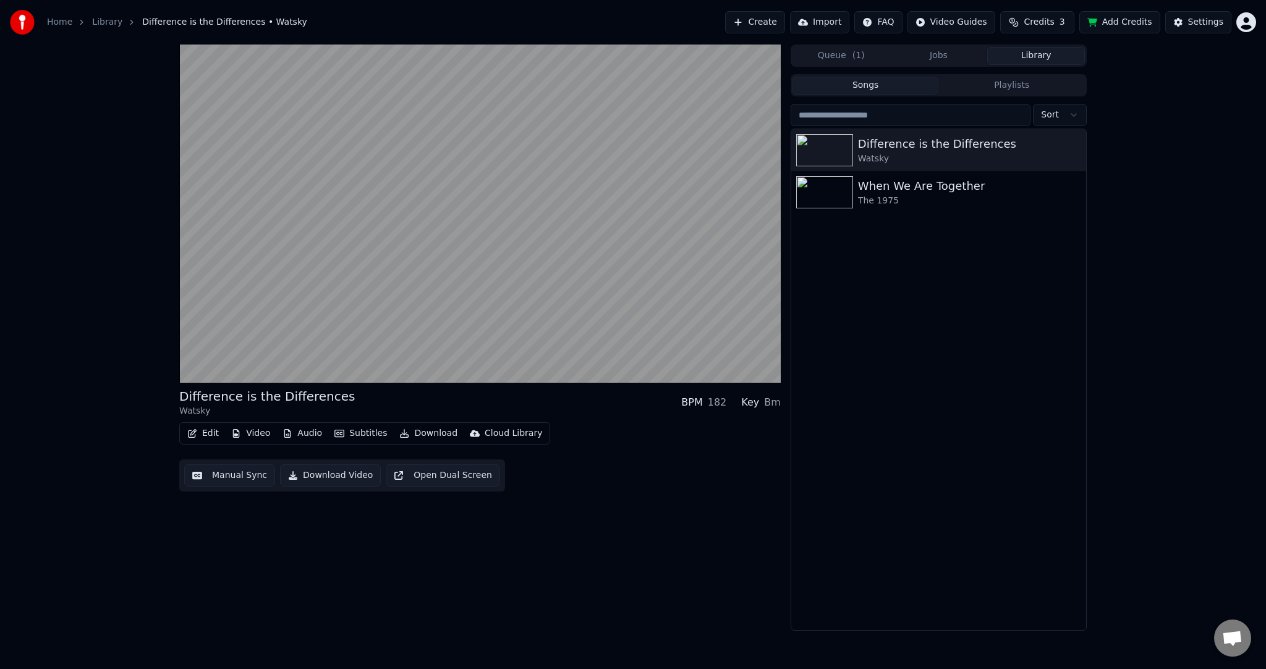
click at [668, 493] on div "Difference is the Differences Watsky BPM 182 Key Bm Edit Video Audio Subtitles …" at bounding box center [480, 338] width 602 height 586
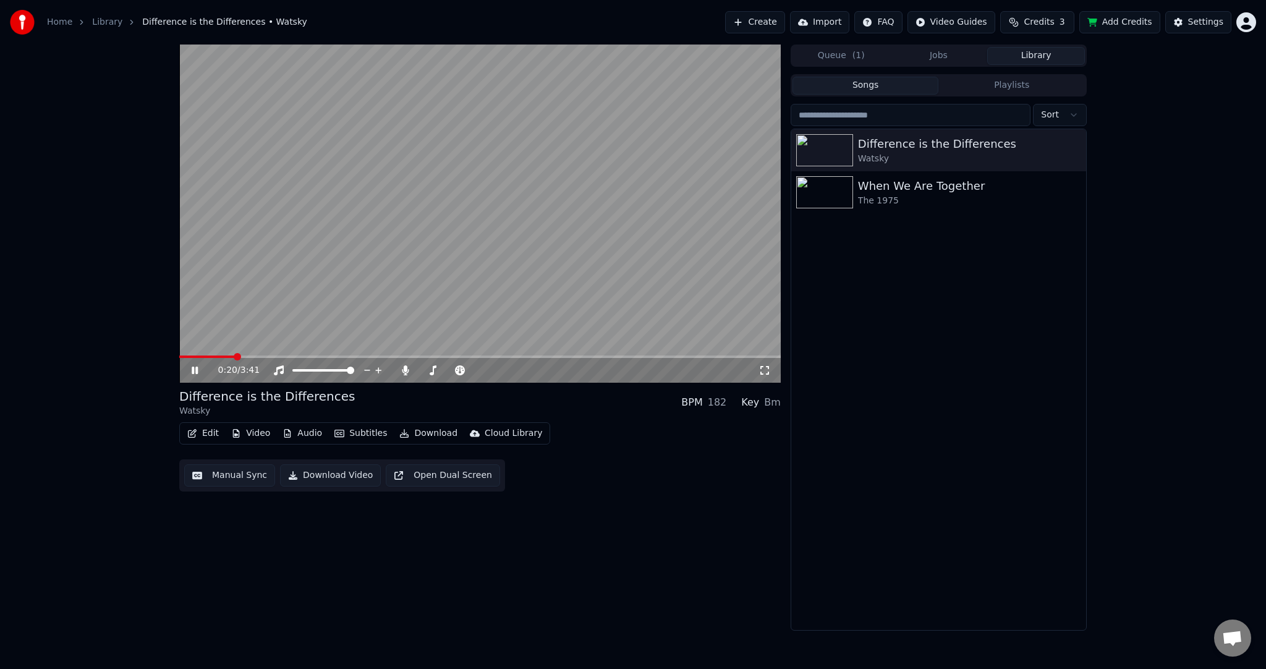
click at [682, 355] on span at bounding box center [480, 356] width 602 height 2
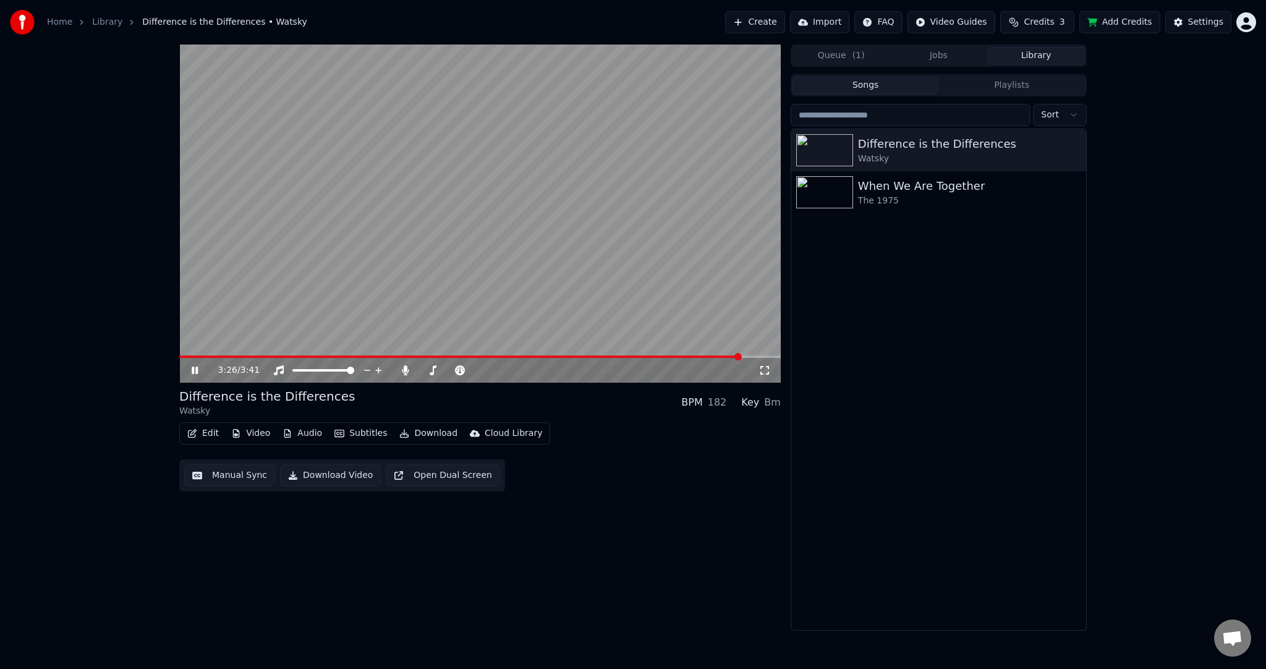
click at [205, 432] on button "Edit" at bounding box center [202, 433] width 41 height 17
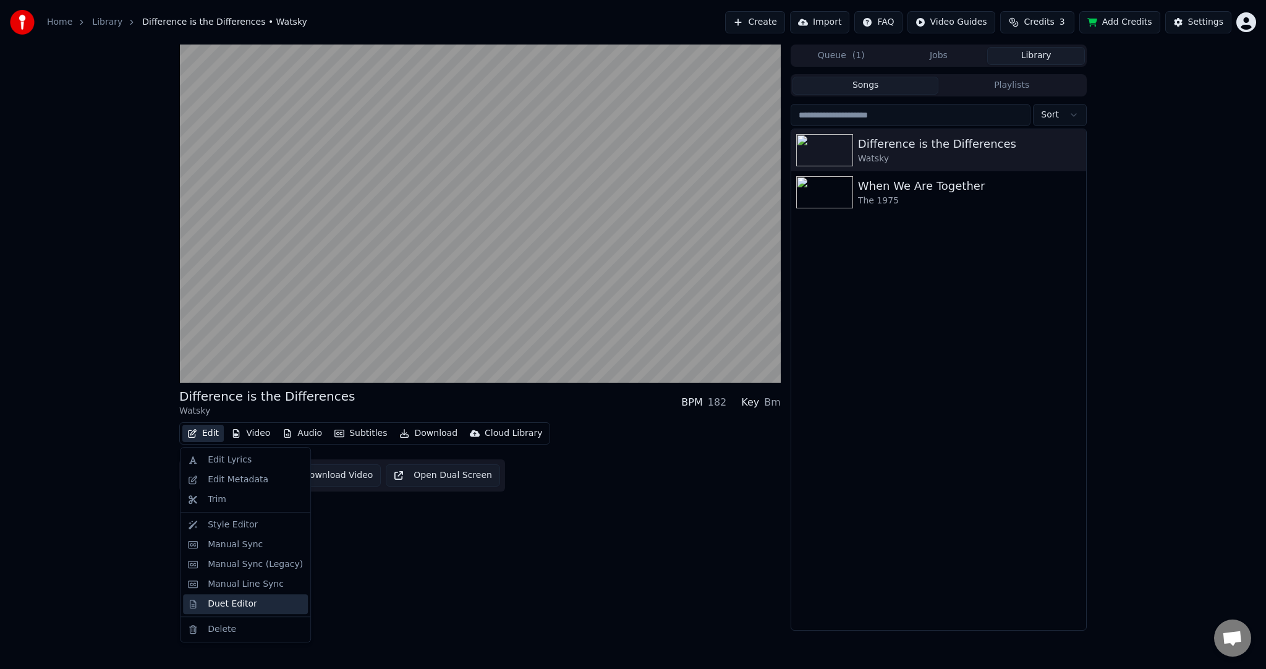
click at [210, 598] on div "Duet Editor" at bounding box center [232, 604] width 49 height 12
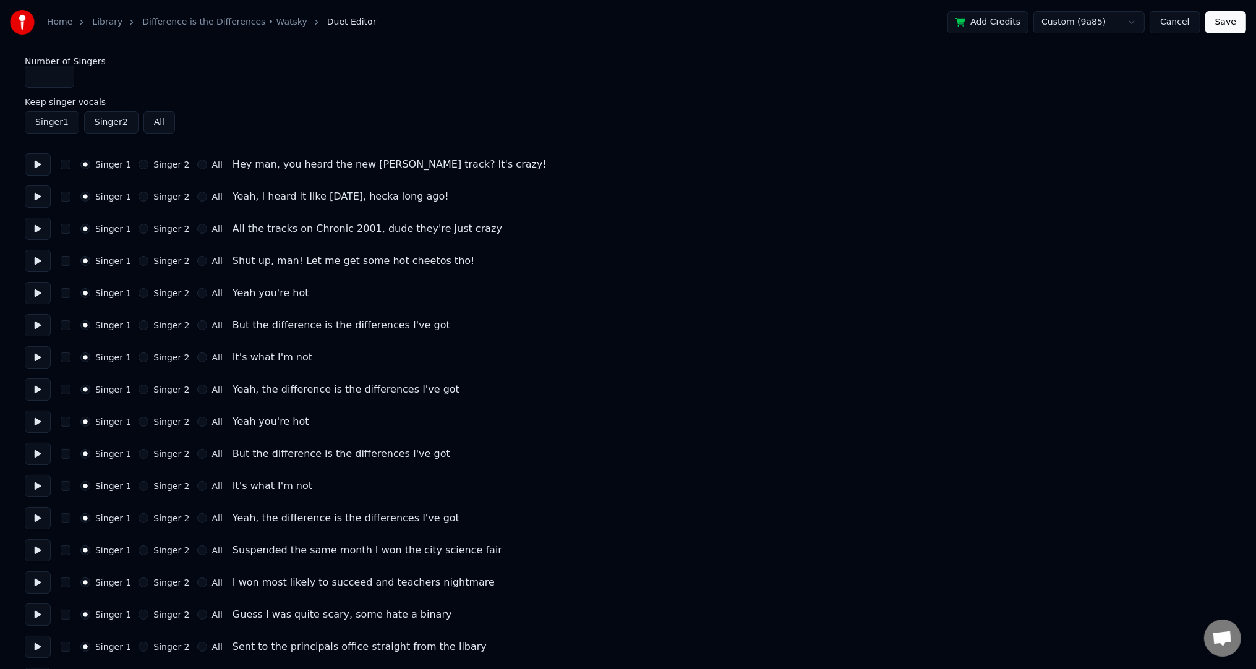
click at [138, 165] on button "Singer 2" at bounding box center [143, 164] width 10 height 10
click at [138, 228] on button "Singer 2" at bounding box center [143, 229] width 10 height 10
click at [1226, 20] on button "Save" at bounding box center [1225, 22] width 41 height 22
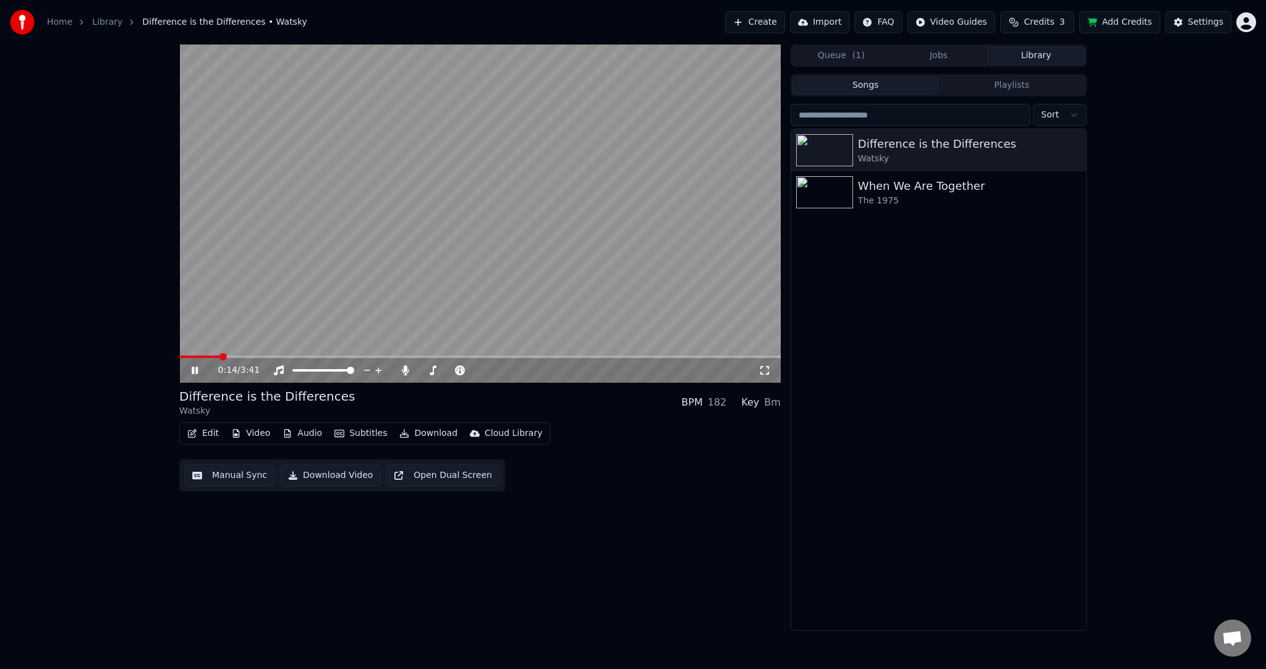
click at [193, 370] on icon at bounding box center [195, 370] width 6 height 7
click at [237, 436] on icon "button" at bounding box center [236, 433] width 10 height 9
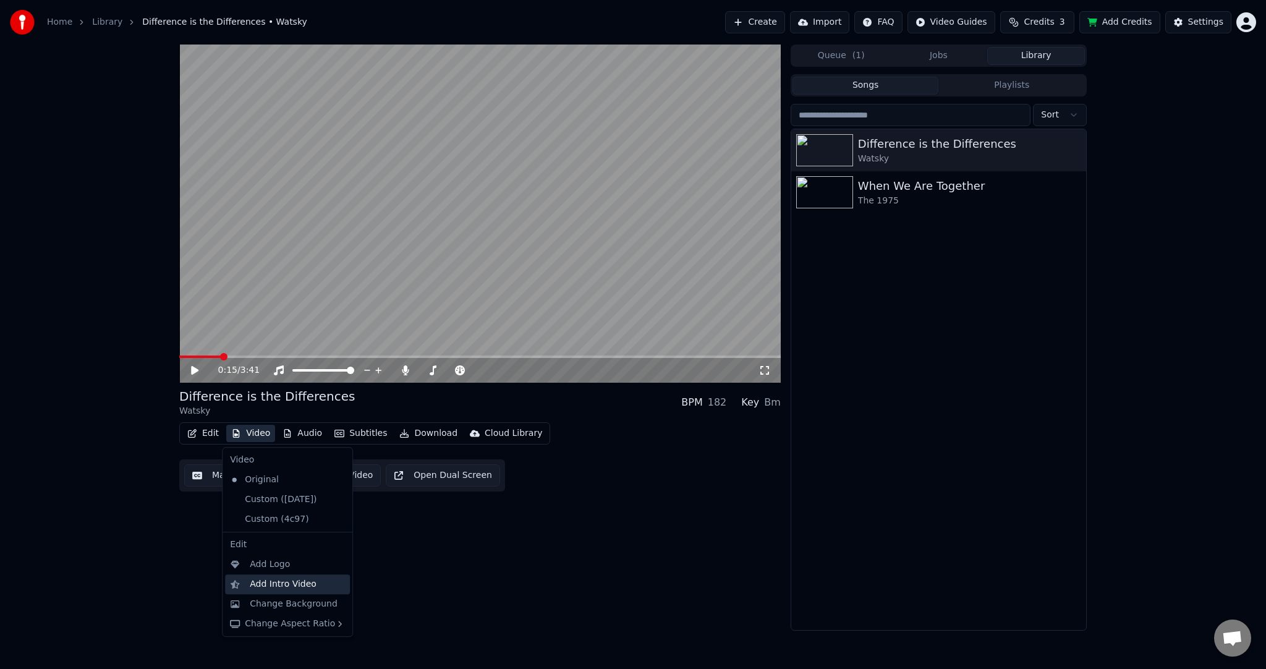
click at [275, 586] on div "Add Intro Video" at bounding box center [283, 584] width 67 height 12
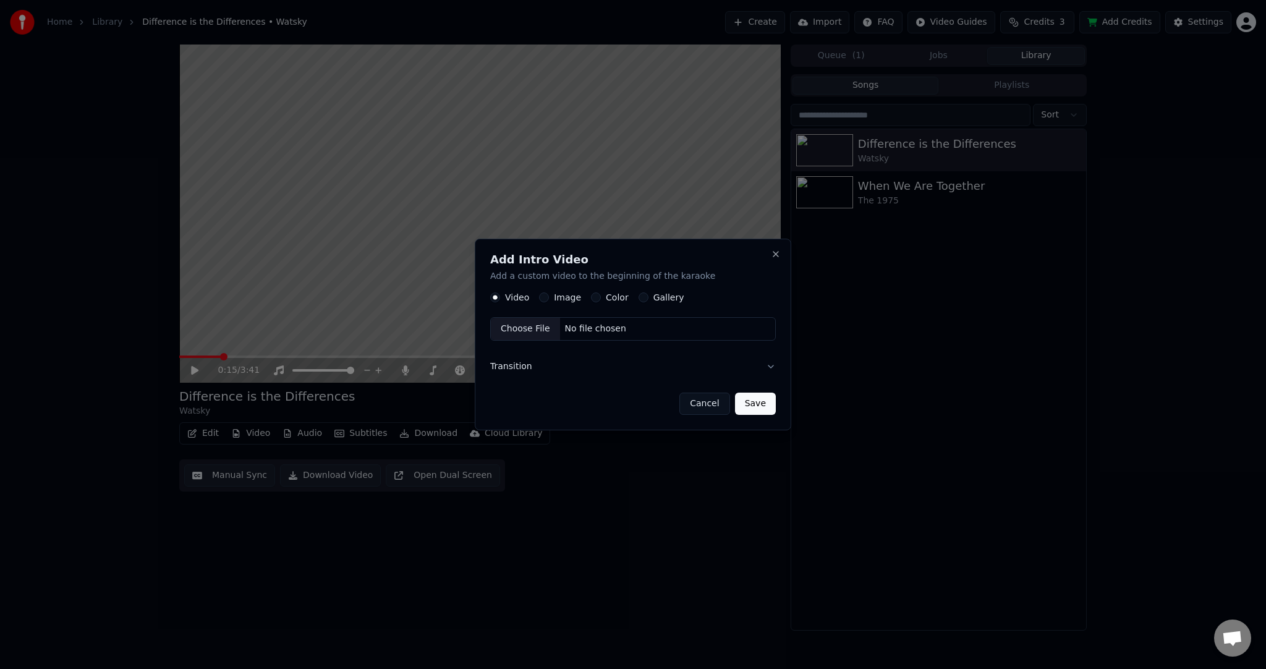
click at [545, 299] on button "Image" at bounding box center [544, 297] width 10 height 10
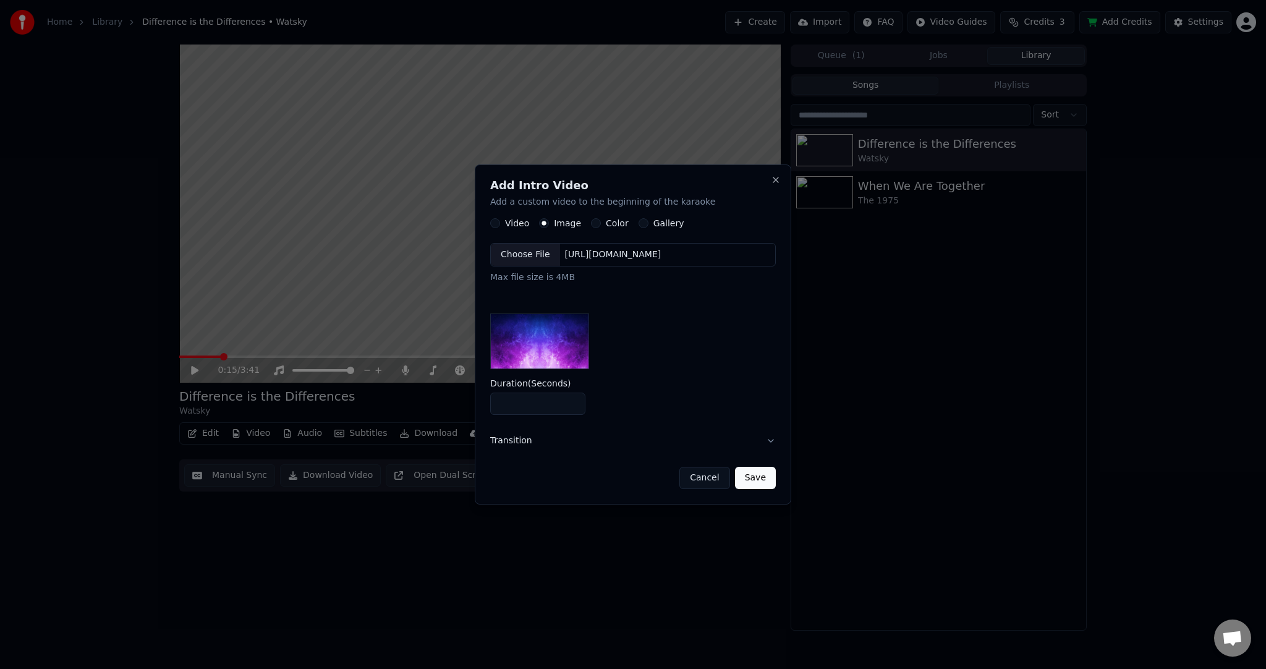
click at [519, 401] on input "*" at bounding box center [537, 404] width 95 height 22
type input "*"
click at [535, 261] on div "Choose File" at bounding box center [525, 255] width 69 height 22
click at [760, 482] on button "Save" at bounding box center [755, 478] width 41 height 22
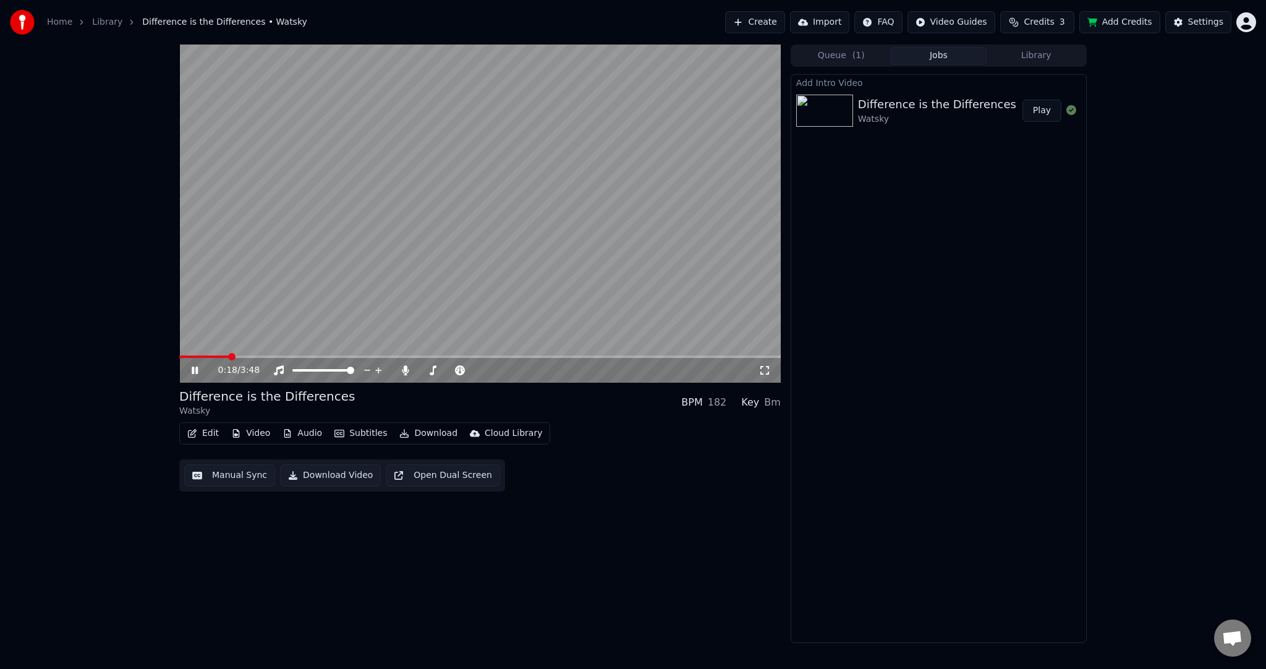
click at [1039, 110] on button "Play" at bounding box center [1042, 111] width 39 height 22
click at [681, 355] on span at bounding box center [480, 356] width 602 height 2
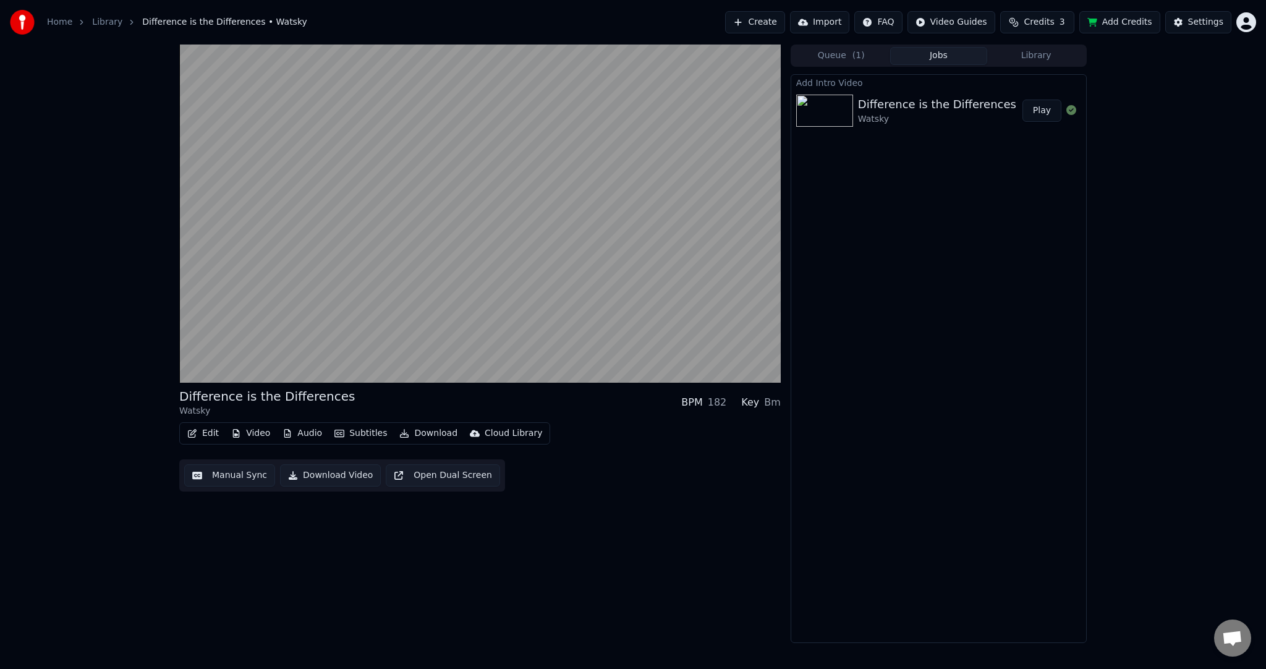
click at [347, 476] on button "Download Video" at bounding box center [330, 475] width 101 height 22
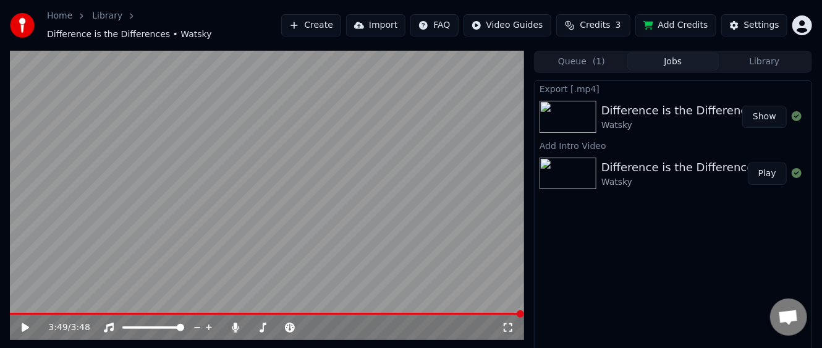
click at [768, 112] on button "Show" at bounding box center [764, 117] width 45 height 22
click at [244, 321] on div at bounding box center [292, 327] width 100 height 12
click at [234, 323] on icon at bounding box center [235, 328] width 7 height 10
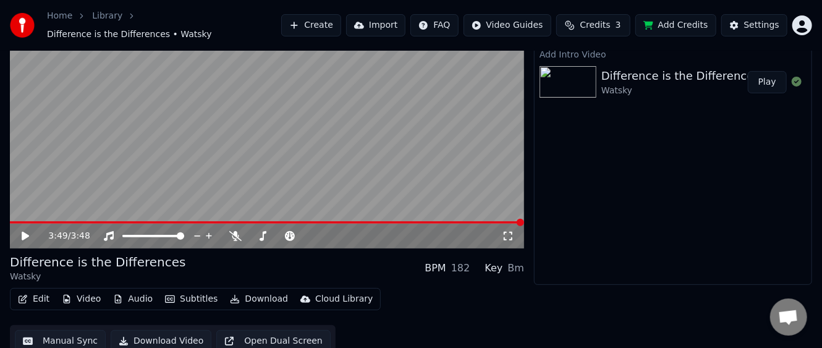
scroll to position [94, 0]
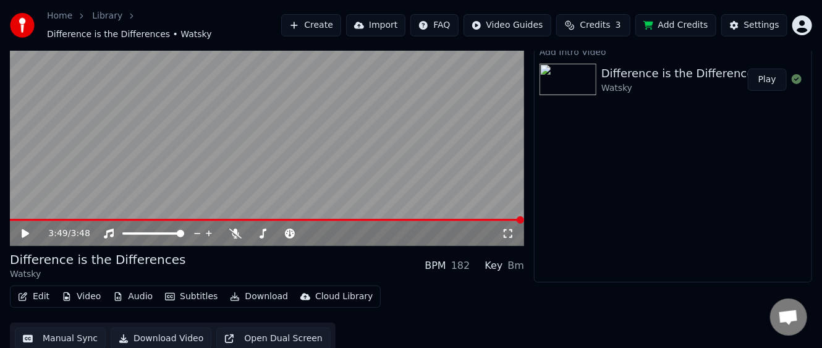
click at [153, 333] on button "Download Video" at bounding box center [161, 339] width 101 height 22
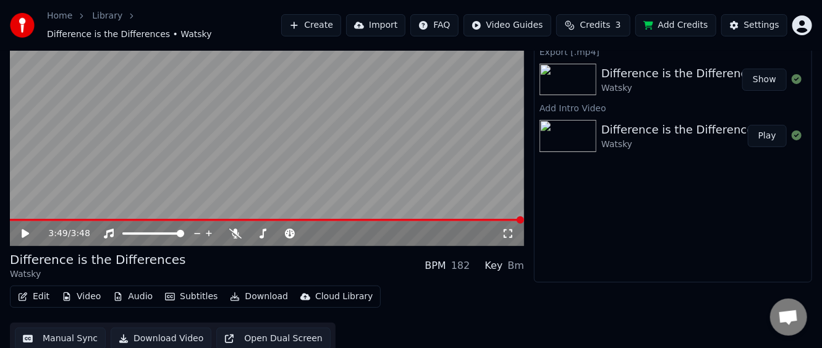
click at [767, 76] on button "Show" at bounding box center [764, 80] width 45 height 22
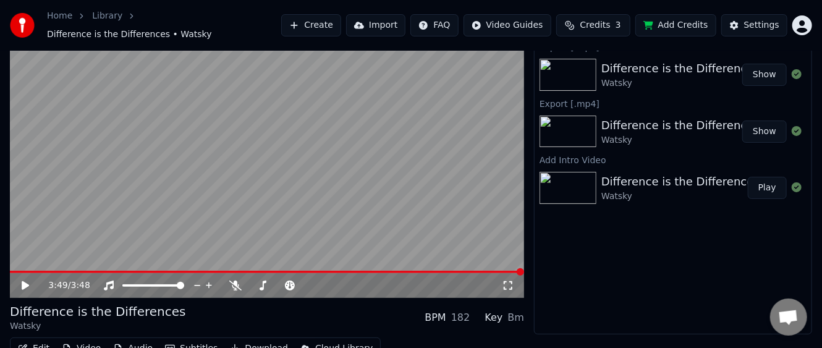
scroll to position [0, 0]
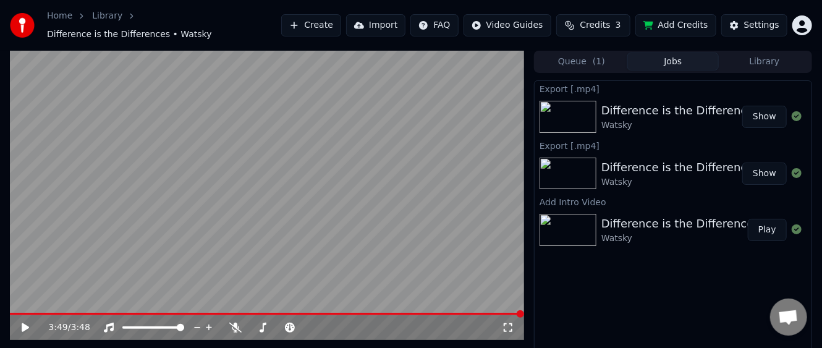
click at [761, 108] on button "Show" at bounding box center [764, 117] width 45 height 22
click at [770, 109] on button "Show" at bounding box center [764, 117] width 45 height 22
click at [775, 108] on button "Show" at bounding box center [764, 117] width 45 height 22
